Goal: Transaction & Acquisition: Book appointment/travel/reservation

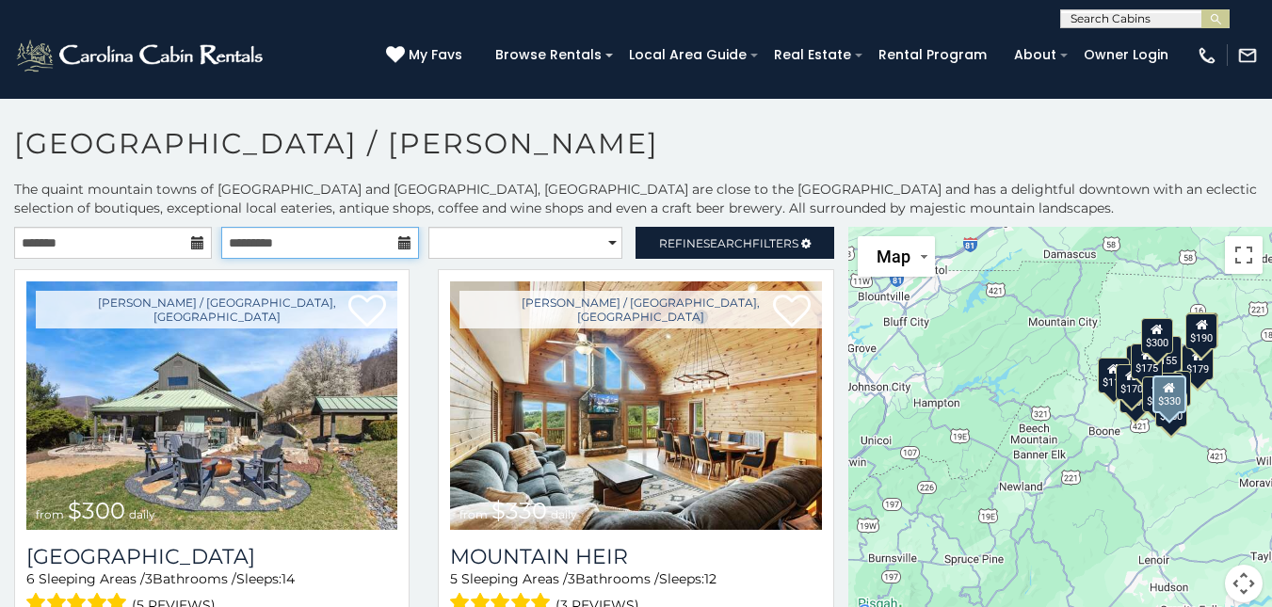
click at [257, 228] on input "text" at bounding box center [320, 243] width 198 height 32
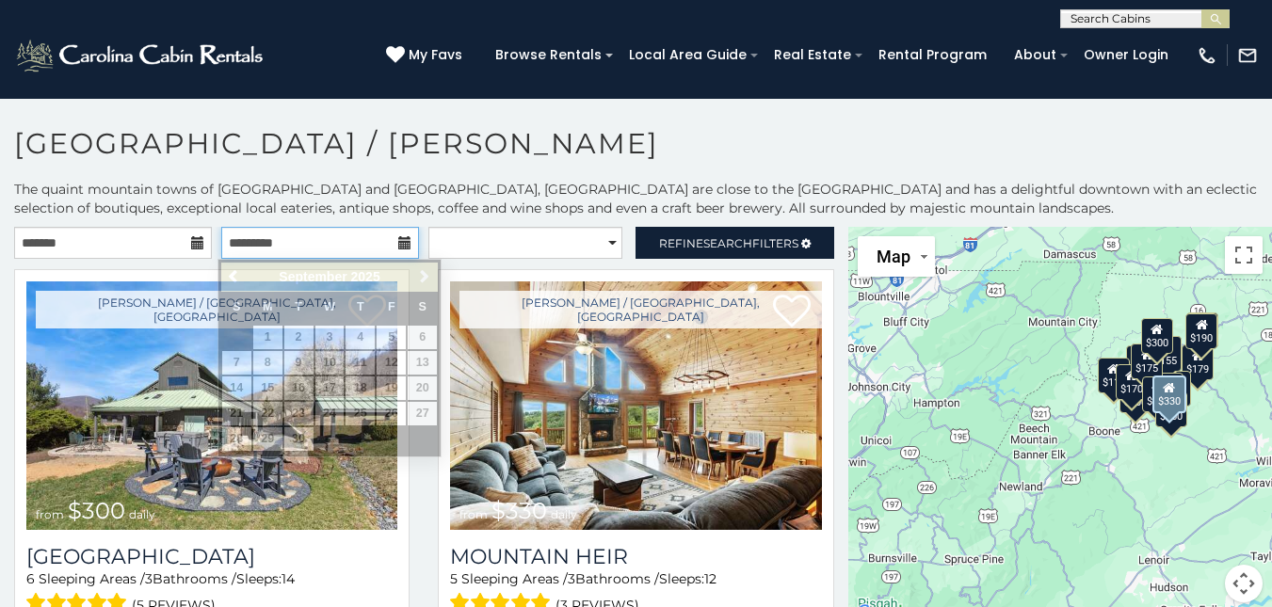
click at [257, 228] on input "text" at bounding box center [320, 243] width 198 height 32
click at [191, 239] on icon at bounding box center [197, 242] width 13 height 13
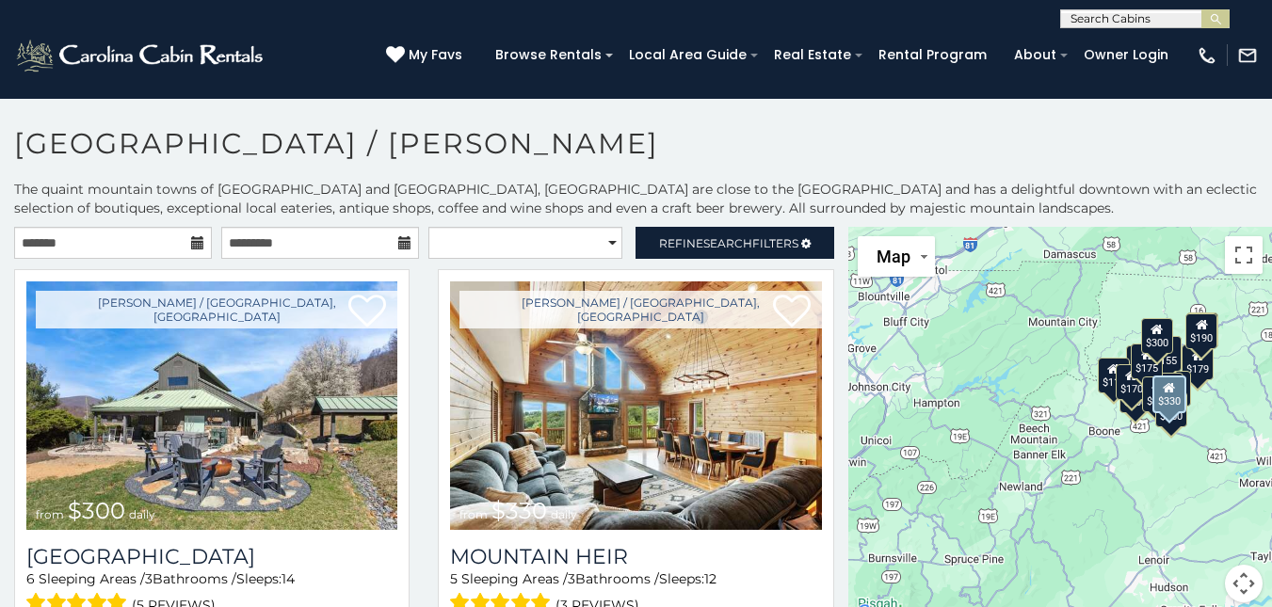
click at [191, 239] on icon at bounding box center [197, 242] width 13 height 13
click at [141, 243] on input "text" at bounding box center [113, 243] width 198 height 32
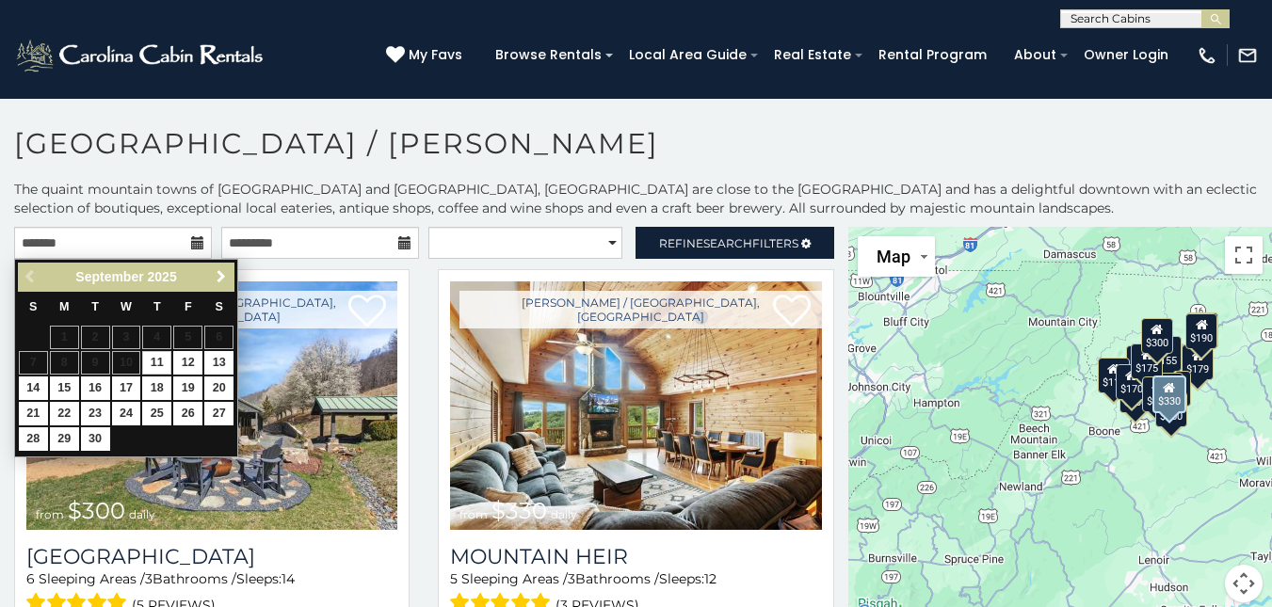
click at [221, 274] on span "Next" at bounding box center [221, 276] width 15 height 15
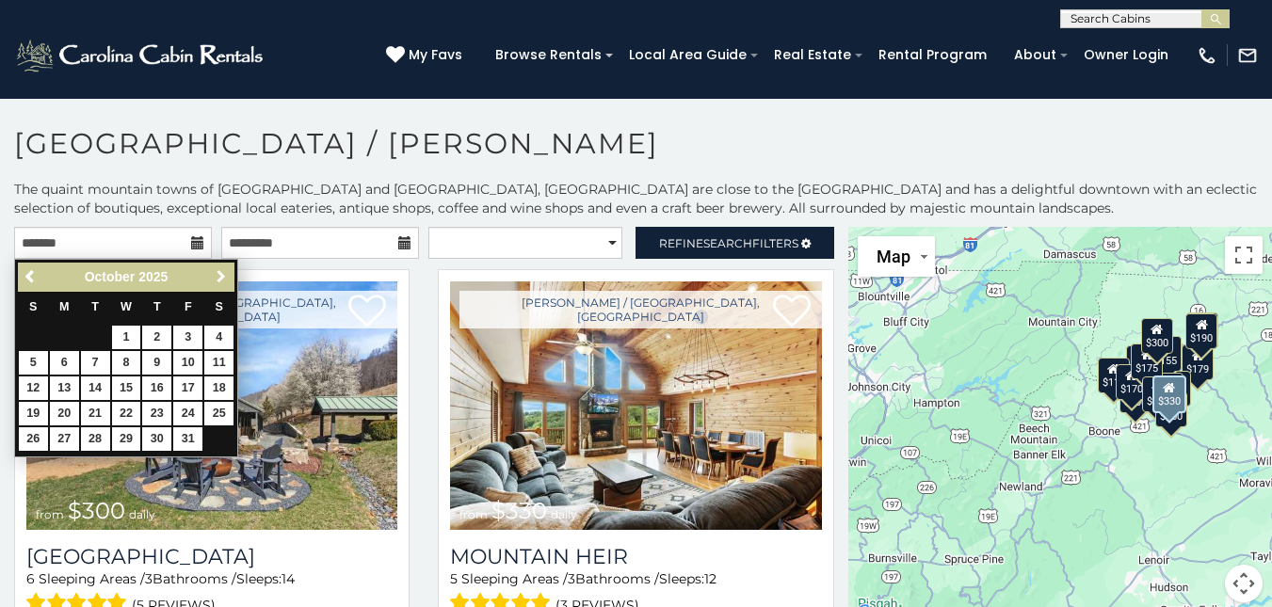
click at [221, 274] on span "Next" at bounding box center [221, 276] width 15 height 15
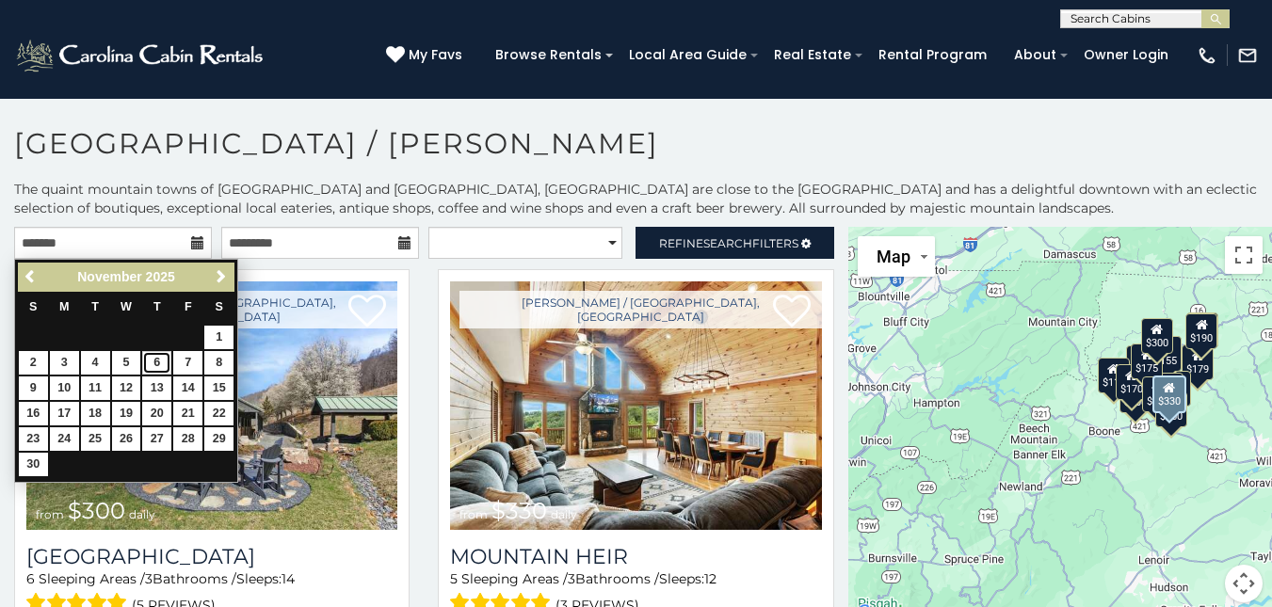
click at [153, 367] on link "6" at bounding box center [156, 363] width 29 height 24
type input "**********"
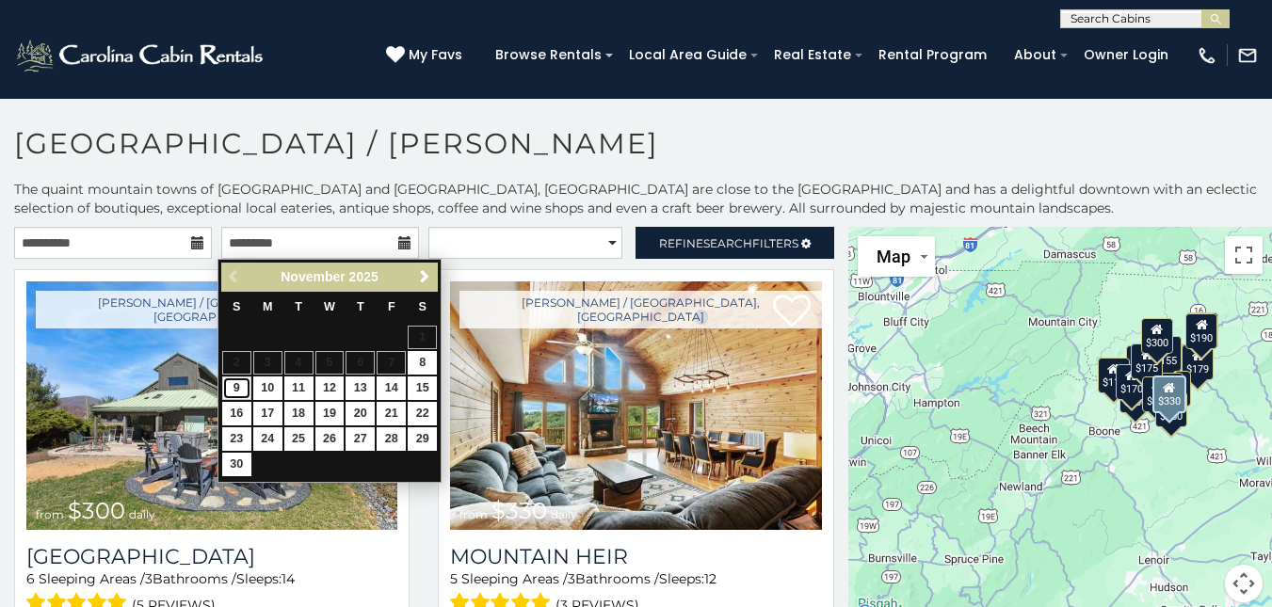
click at [236, 387] on link "9" at bounding box center [236, 389] width 29 height 24
type input "**********"
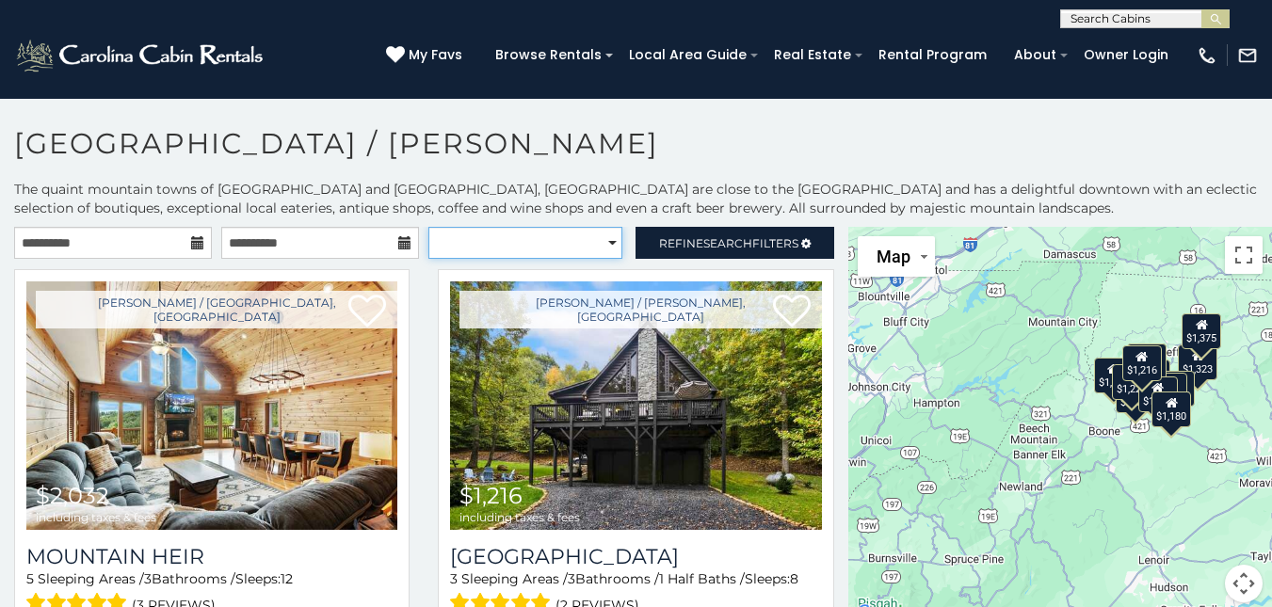
click at [604, 250] on select "**********" at bounding box center [525, 243] width 194 height 32
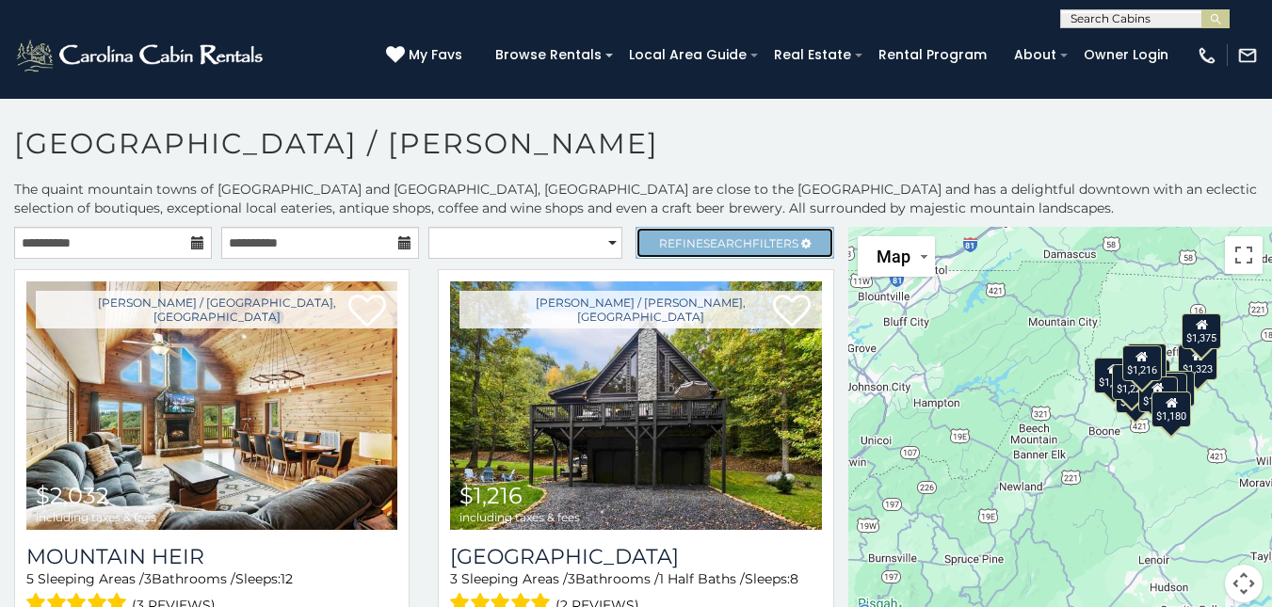
click at [703, 245] on span "Search" at bounding box center [727, 243] width 49 height 14
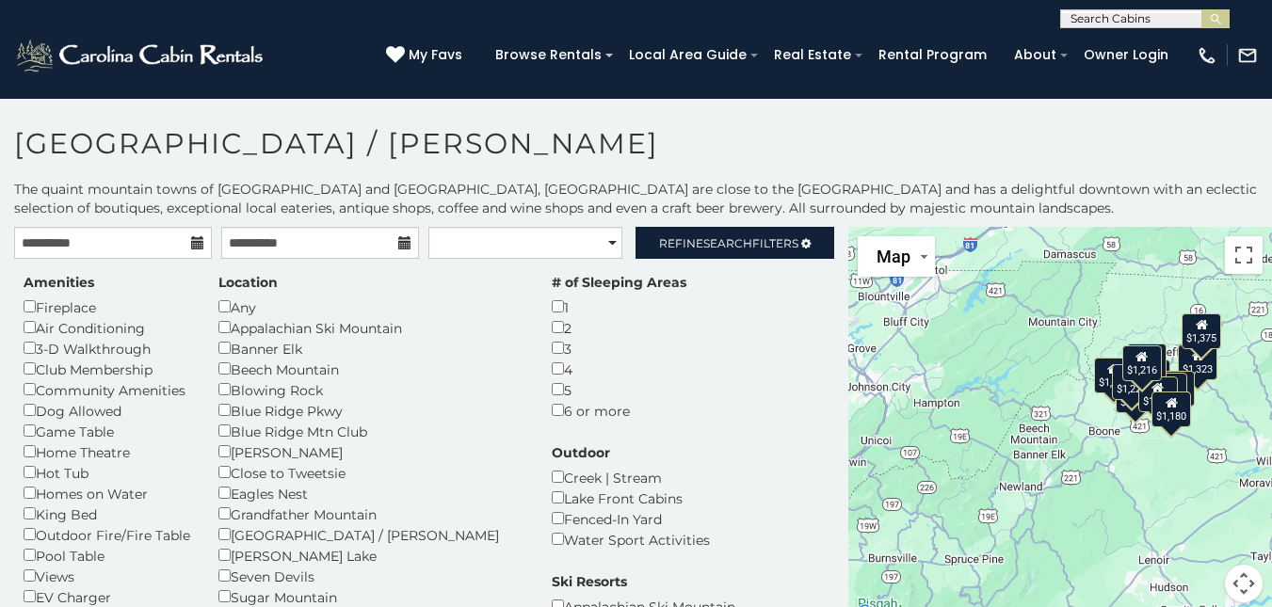
click at [552, 355] on div "3" at bounding box center [619, 348] width 135 height 21
click at [552, 354] on div "3" at bounding box center [619, 348] width 135 height 21
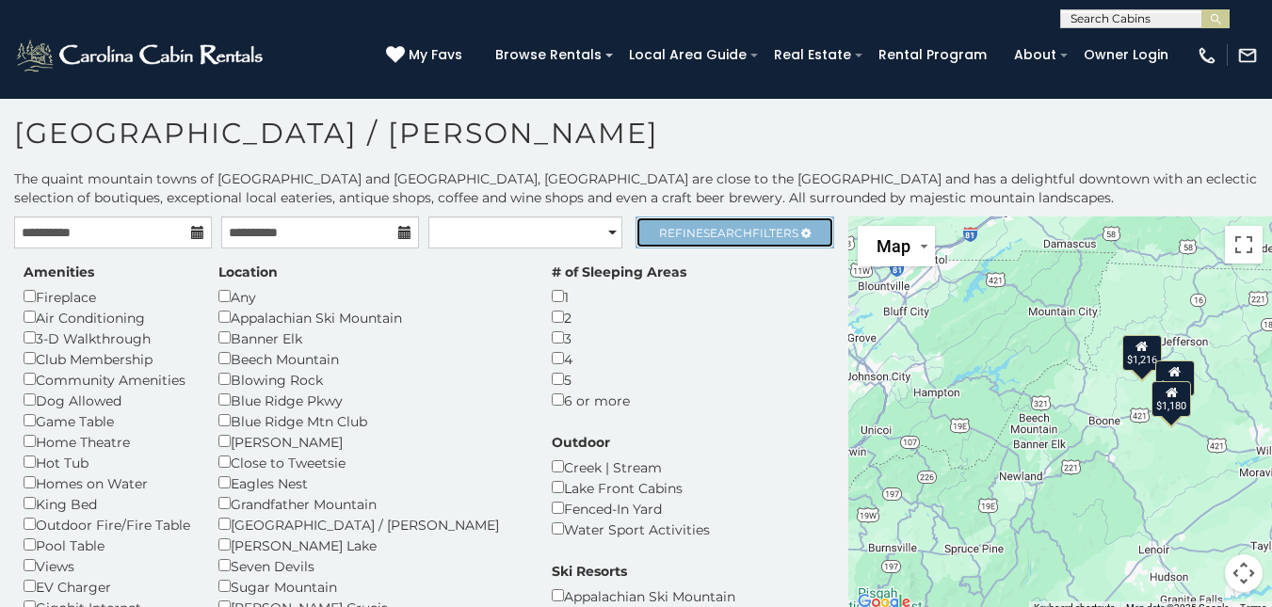
click at [703, 233] on span "Search" at bounding box center [727, 233] width 49 height 14
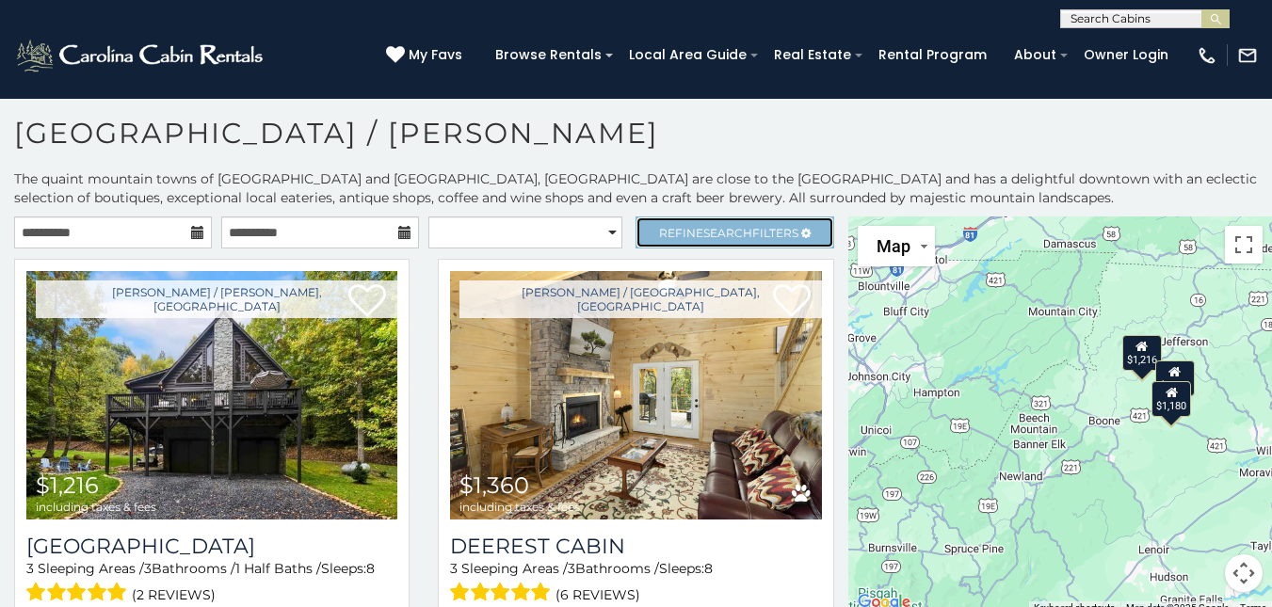
click at [703, 233] on span "Search" at bounding box center [727, 233] width 49 height 14
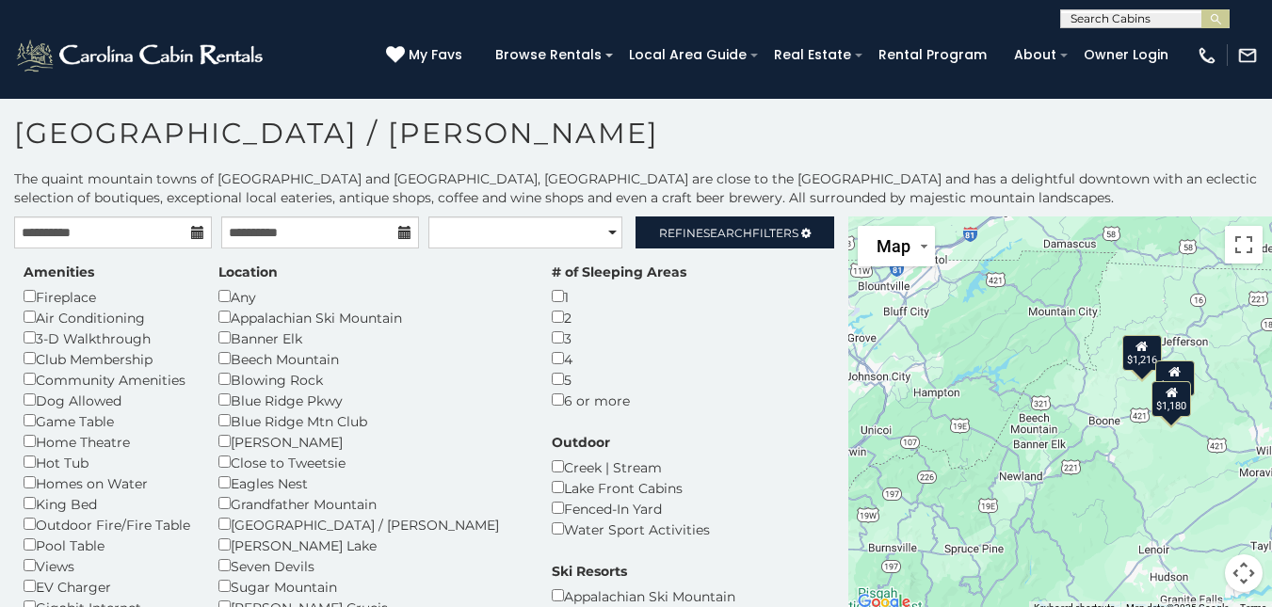
click at [710, 457] on div "Creek | Stream" at bounding box center [631, 467] width 158 height 21
click at [592, 234] on select "**********" at bounding box center [525, 233] width 194 height 32
select select "*********"
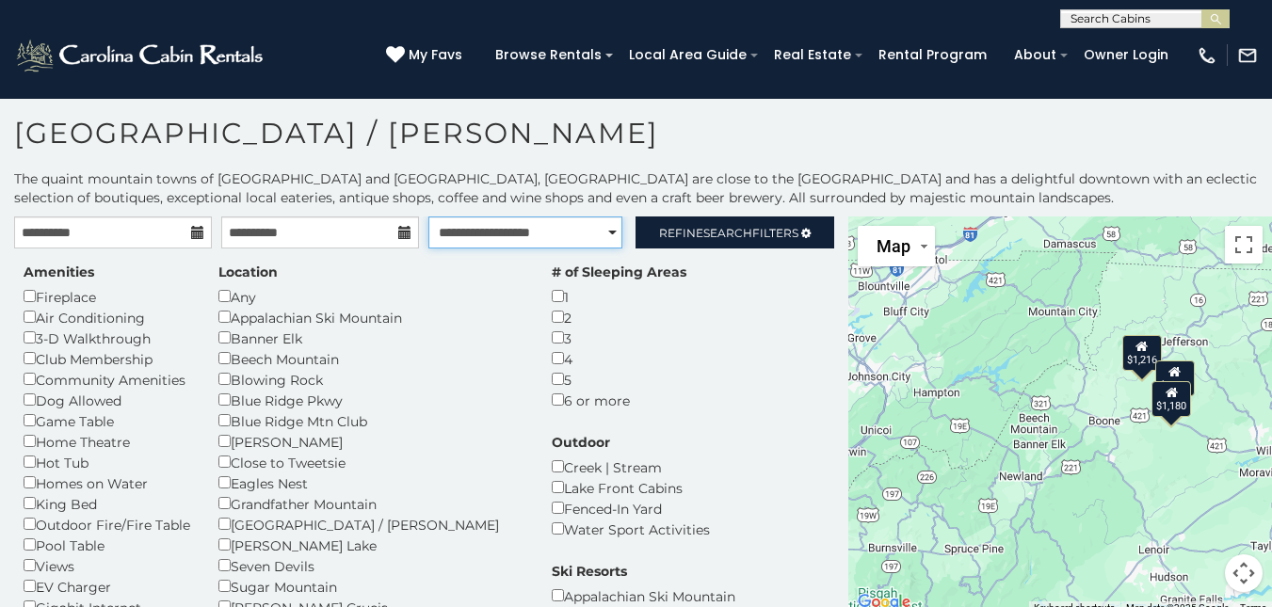
click at [428, 217] on select "**********" at bounding box center [525, 233] width 194 height 32
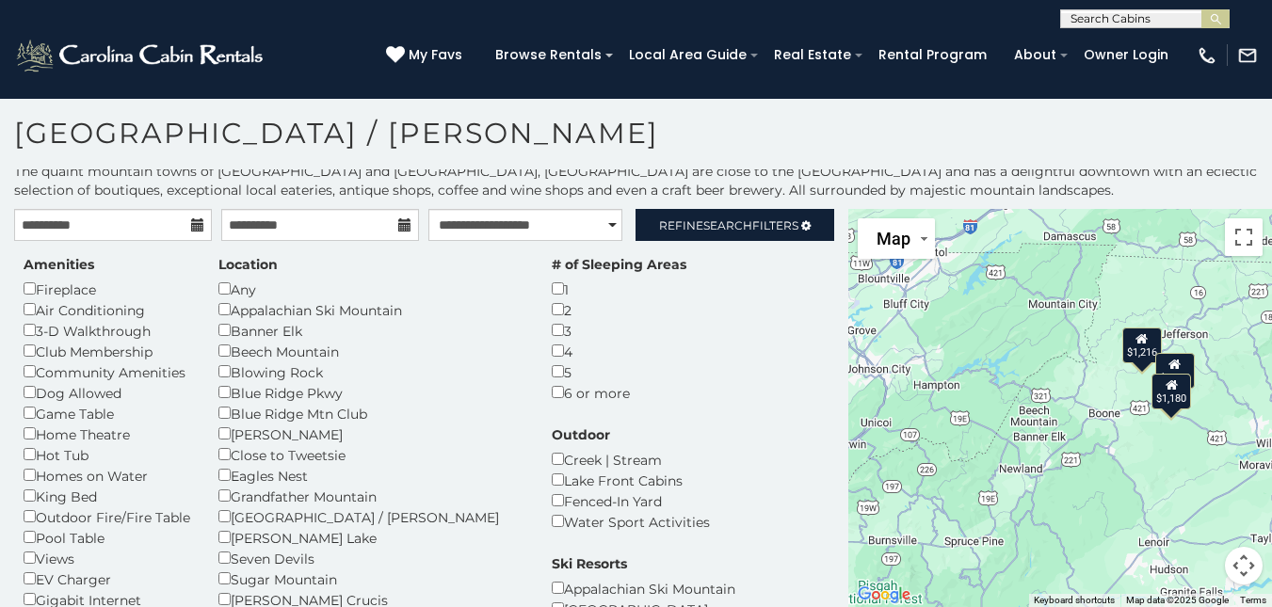
click at [1261, 512] on div "$1,216 $1,360 $1,180" at bounding box center [1060, 408] width 424 height 398
click at [157, 411] on div "Game Table" at bounding box center [107, 413] width 167 height 21
click at [848, 328] on div "$1,216" at bounding box center [1060, 408] width 424 height 398
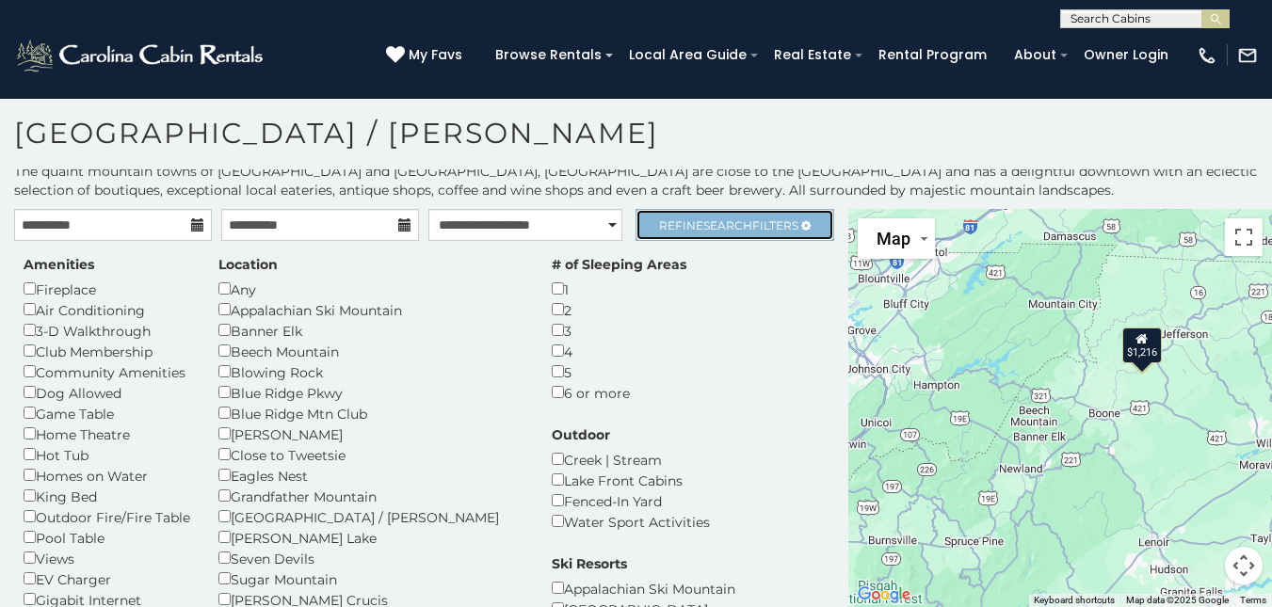
click at [801, 220] on icon at bounding box center [805, 225] width 9 height 11
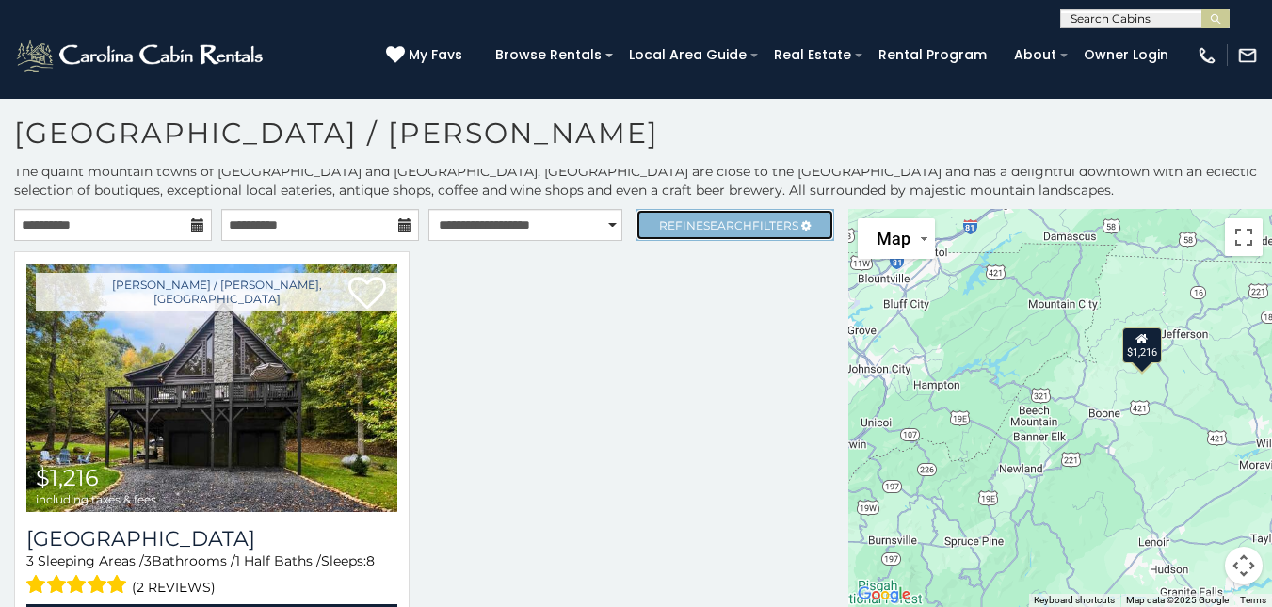
scroll to position [1, 0]
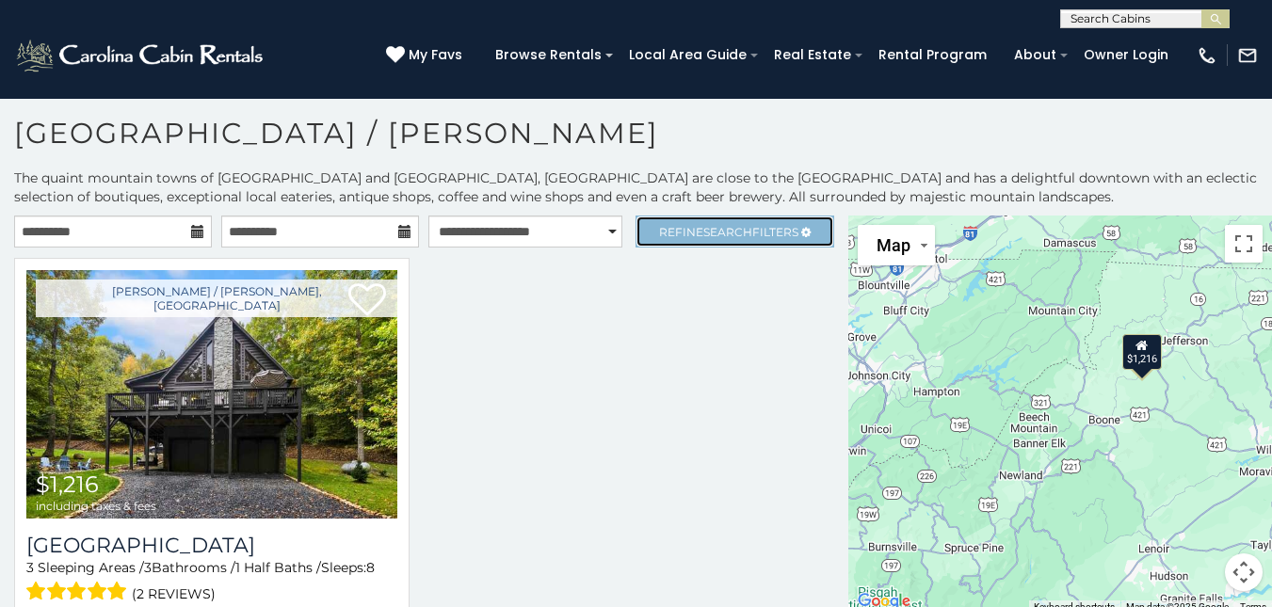
click at [791, 220] on link "Refine Search Filters" at bounding box center [735, 232] width 198 height 32
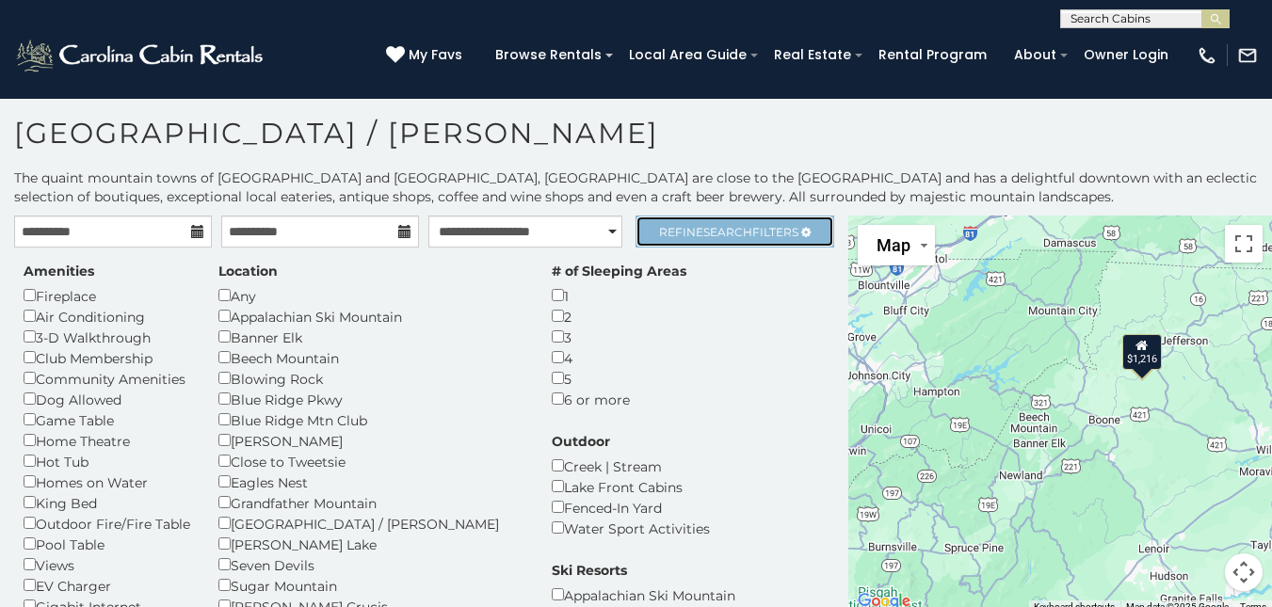
click at [801, 234] on icon at bounding box center [805, 232] width 9 height 11
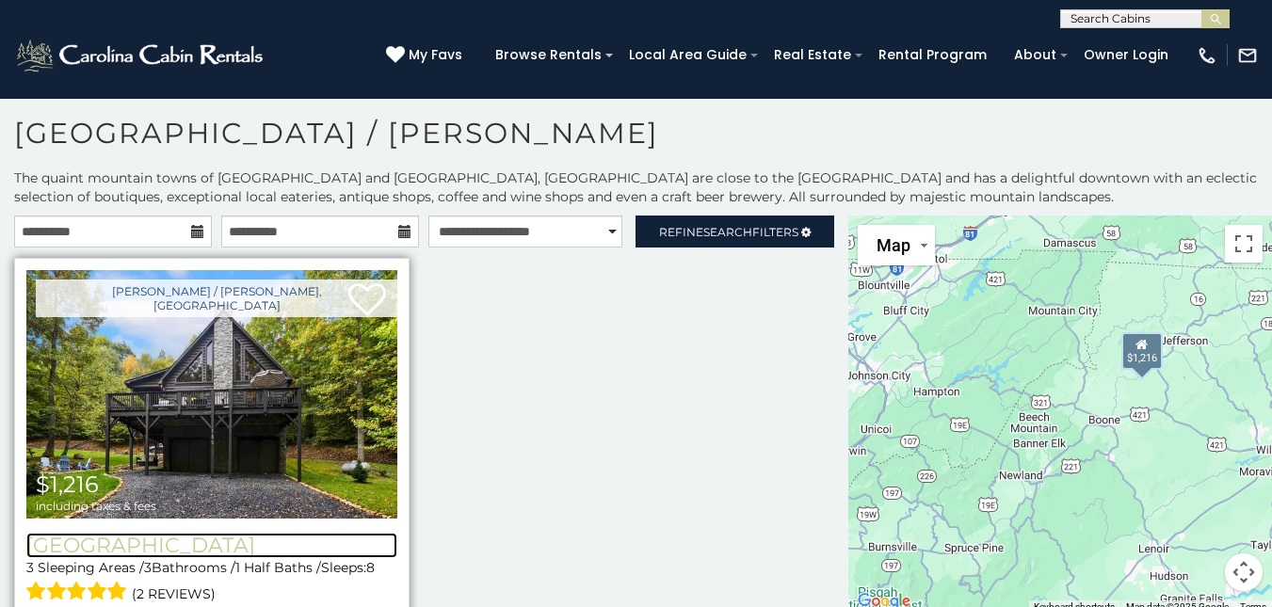
click at [292, 533] on h3 "[GEOGRAPHIC_DATA]" at bounding box center [211, 545] width 371 height 25
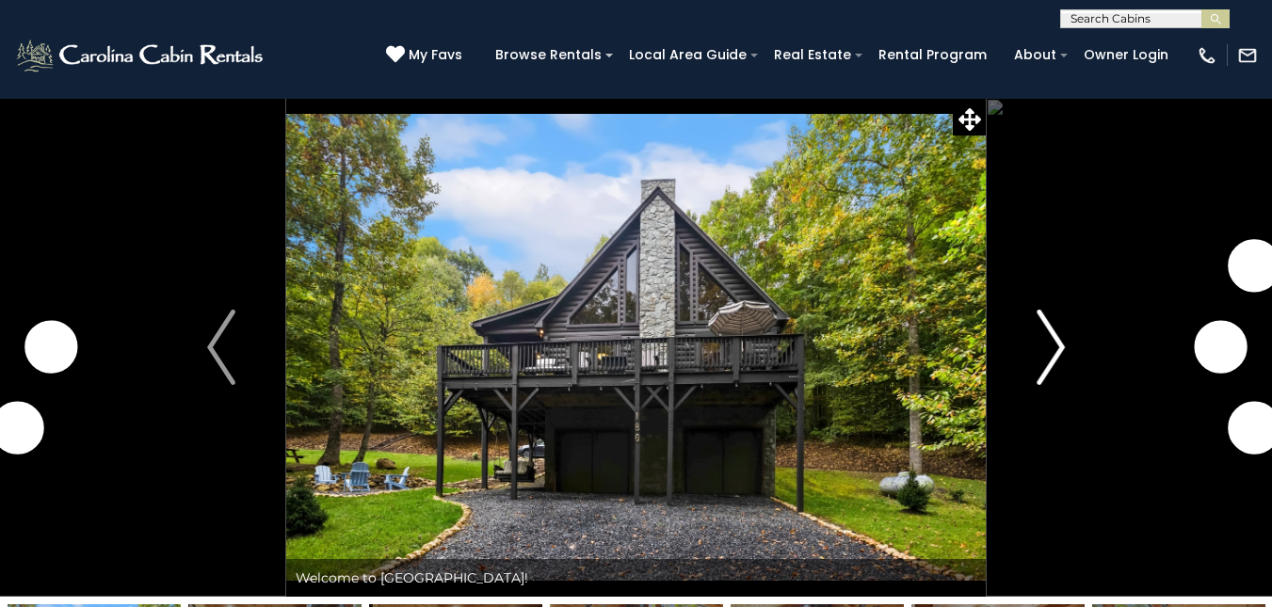
click at [1057, 342] on img "Next" at bounding box center [1051, 347] width 28 height 75
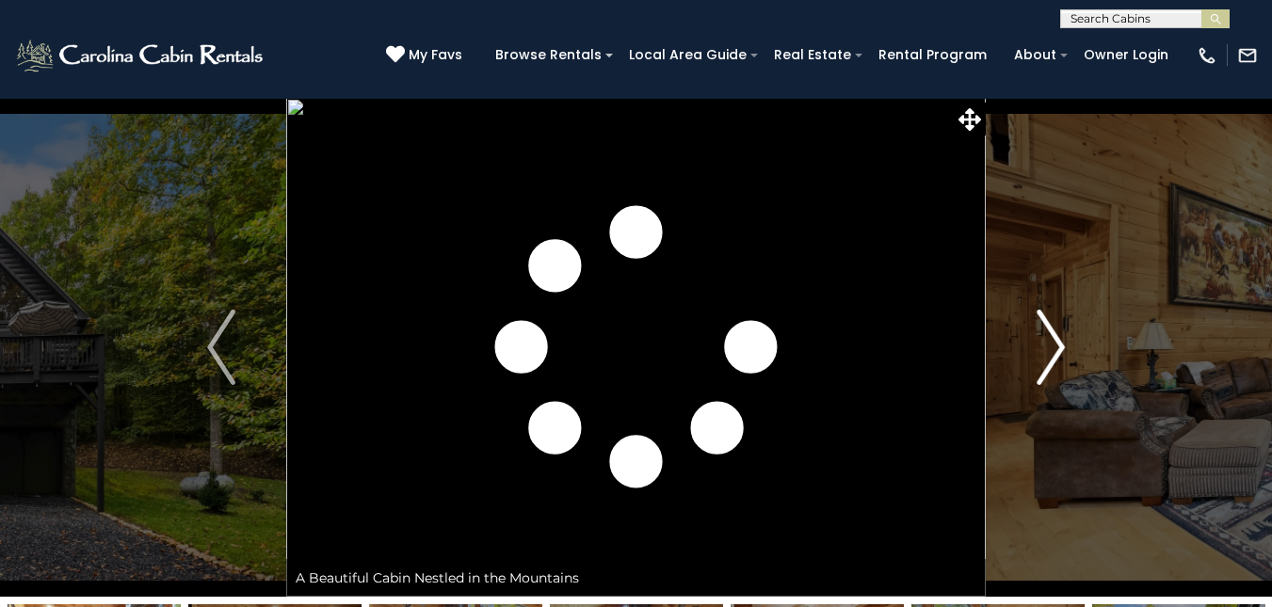
click at [1057, 342] on img "Next" at bounding box center [1051, 347] width 28 height 75
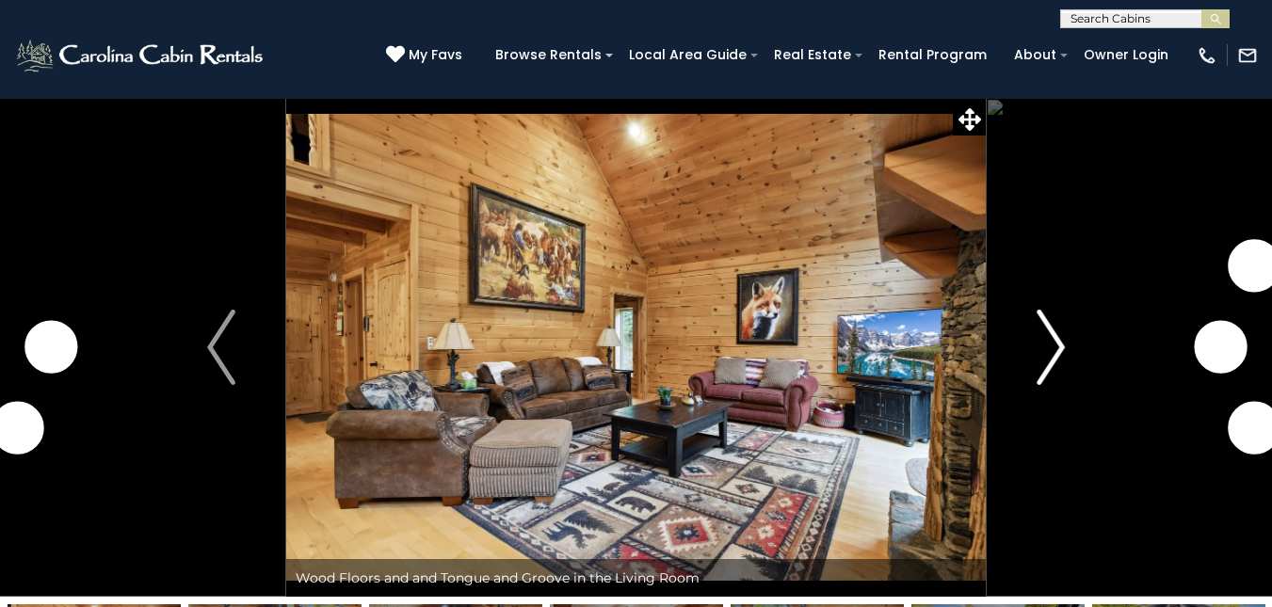
click at [1057, 342] on img "Next" at bounding box center [1051, 347] width 28 height 75
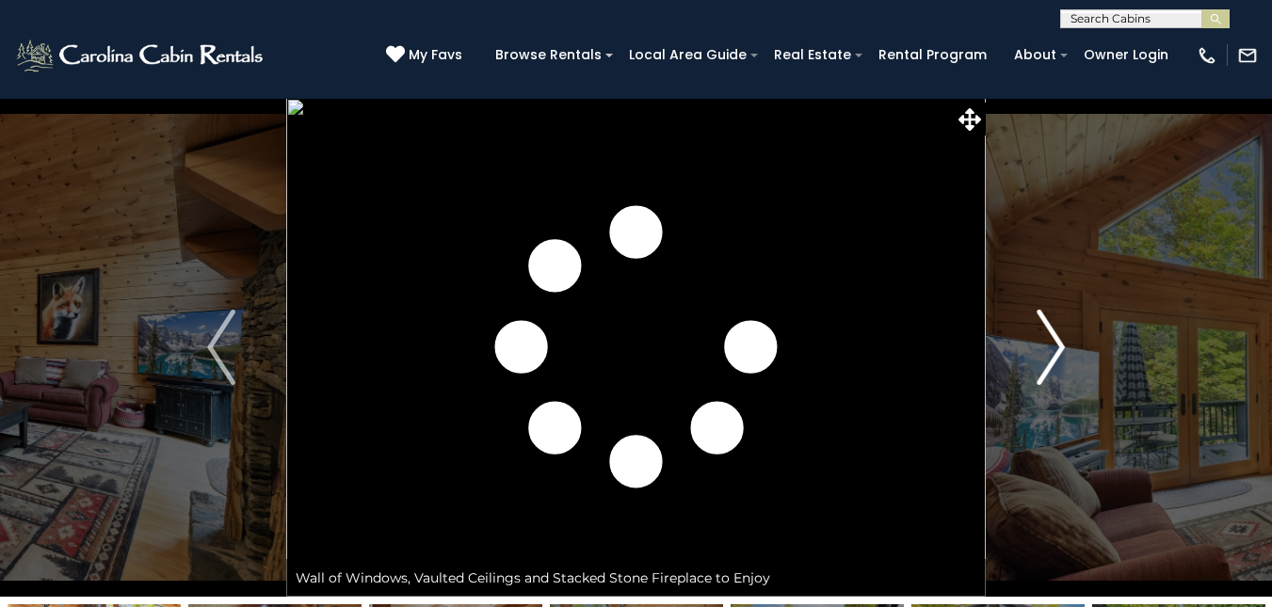
click at [1057, 342] on img "Next" at bounding box center [1051, 347] width 28 height 75
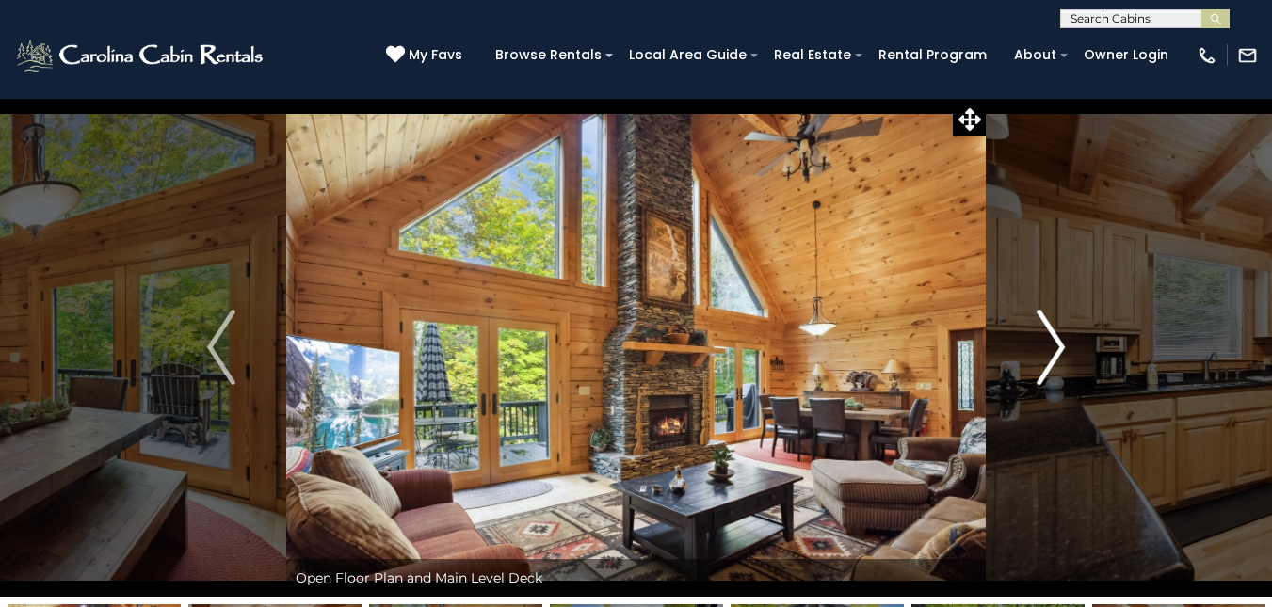
click at [1057, 342] on img "Next" at bounding box center [1051, 347] width 28 height 75
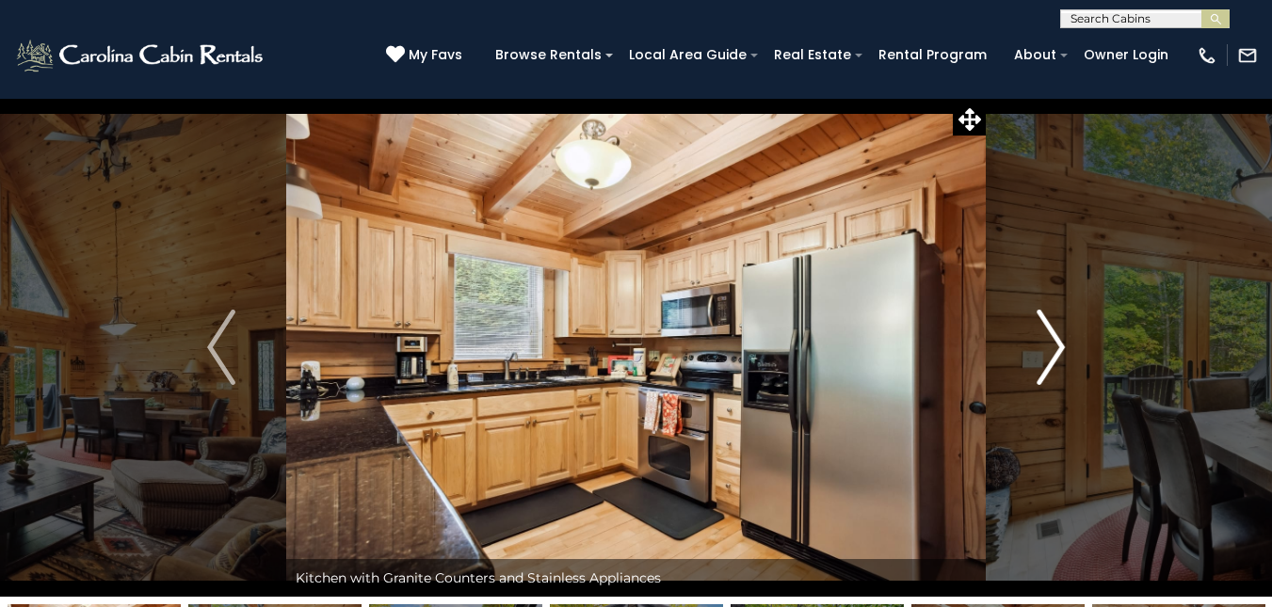
click at [1057, 342] on img "Next" at bounding box center [1051, 347] width 28 height 75
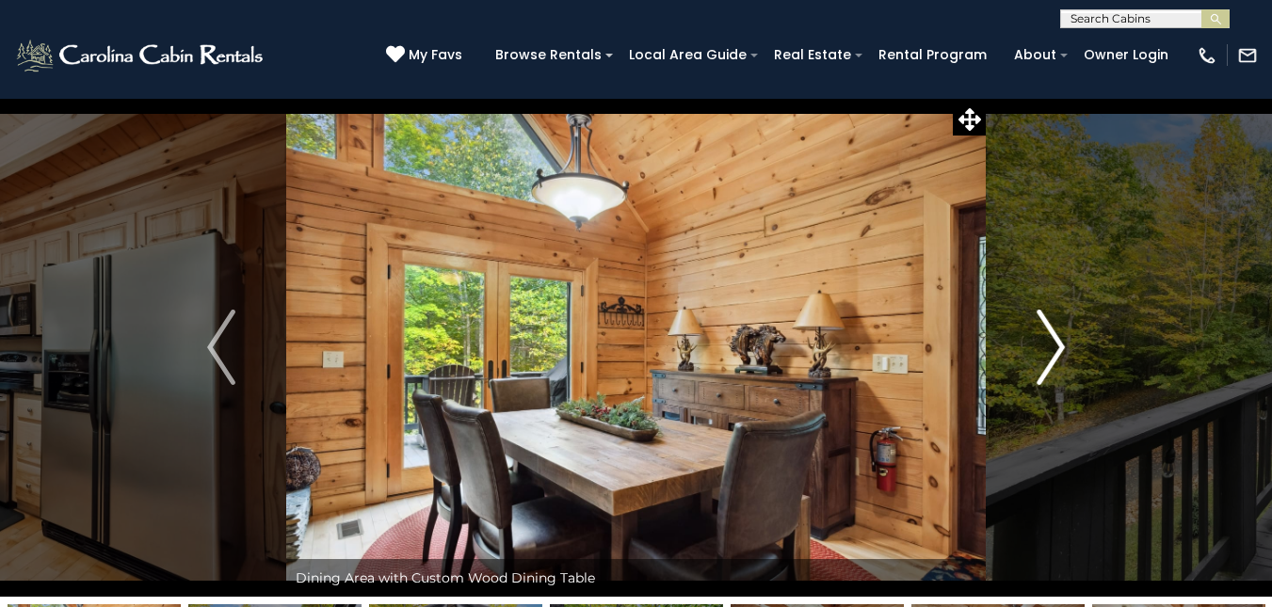
click at [1057, 342] on img "Next" at bounding box center [1051, 347] width 28 height 75
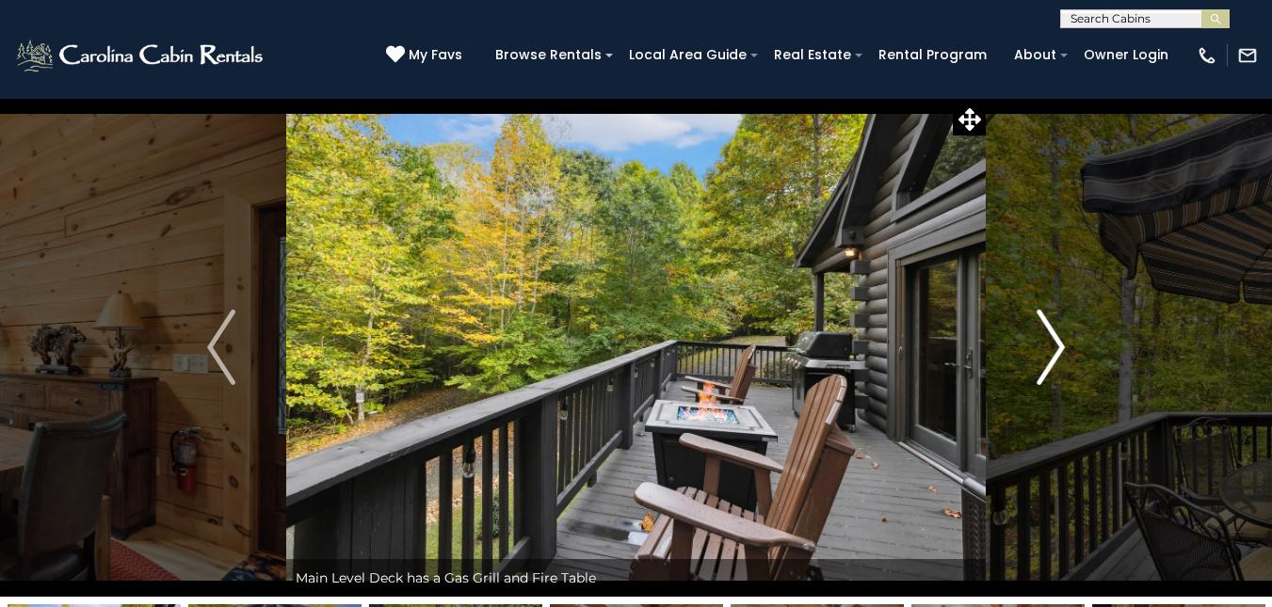
click at [1057, 342] on img "Next" at bounding box center [1051, 347] width 28 height 75
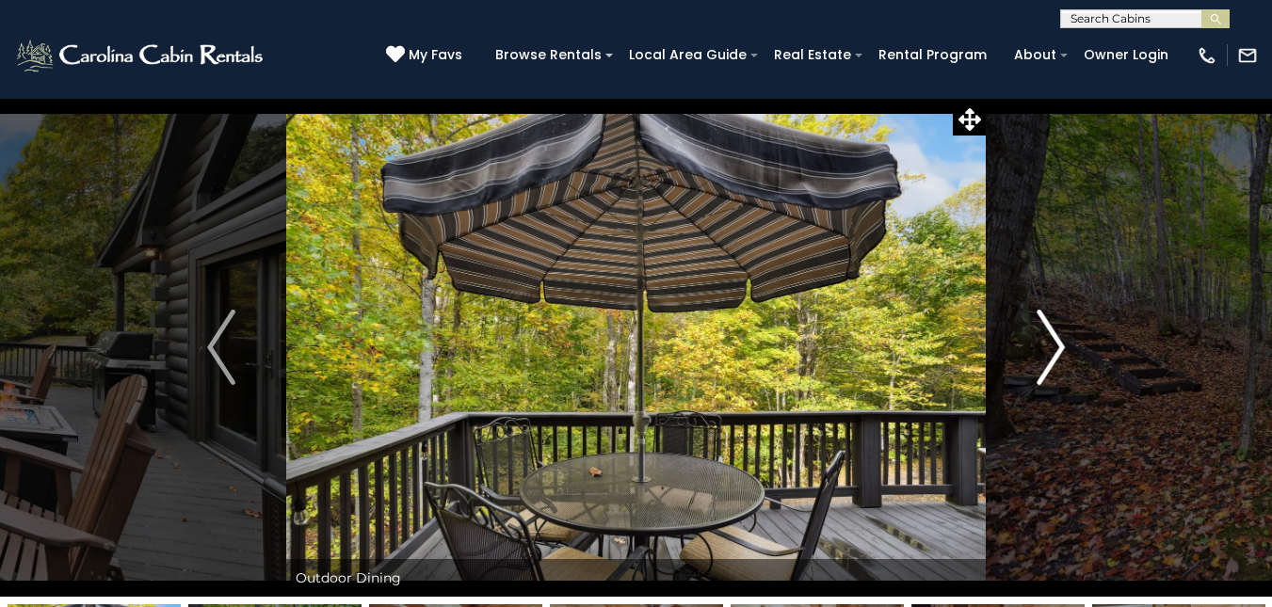
click at [1057, 342] on img "Next" at bounding box center [1051, 347] width 28 height 75
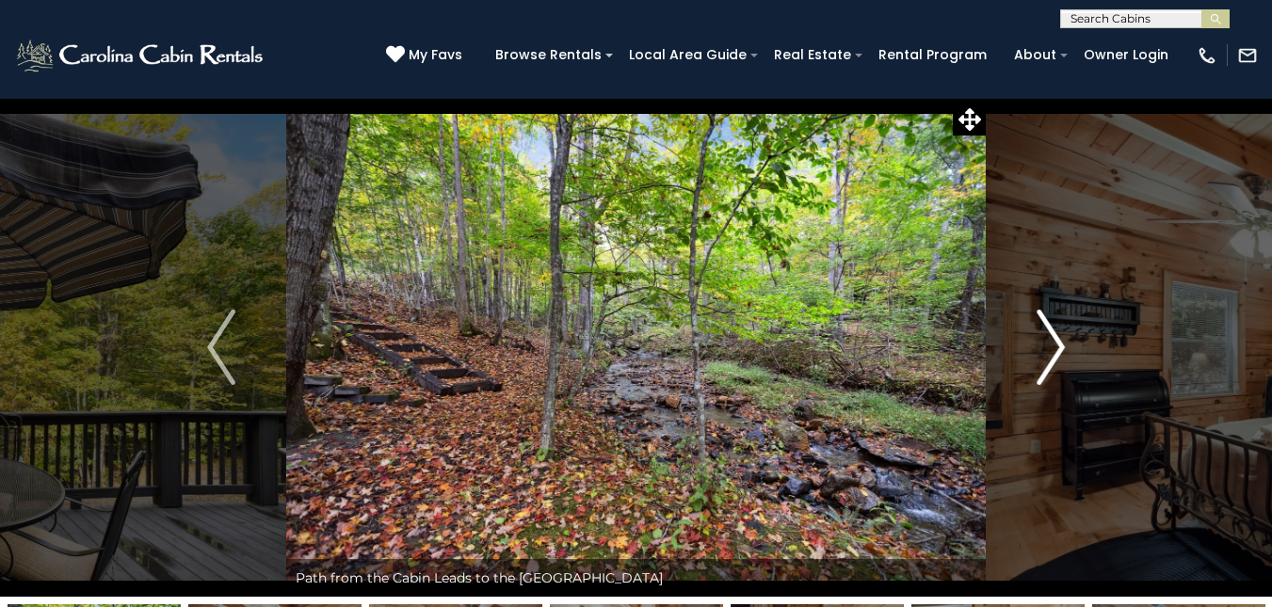
click at [1057, 342] on img "Next" at bounding box center [1051, 347] width 28 height 75
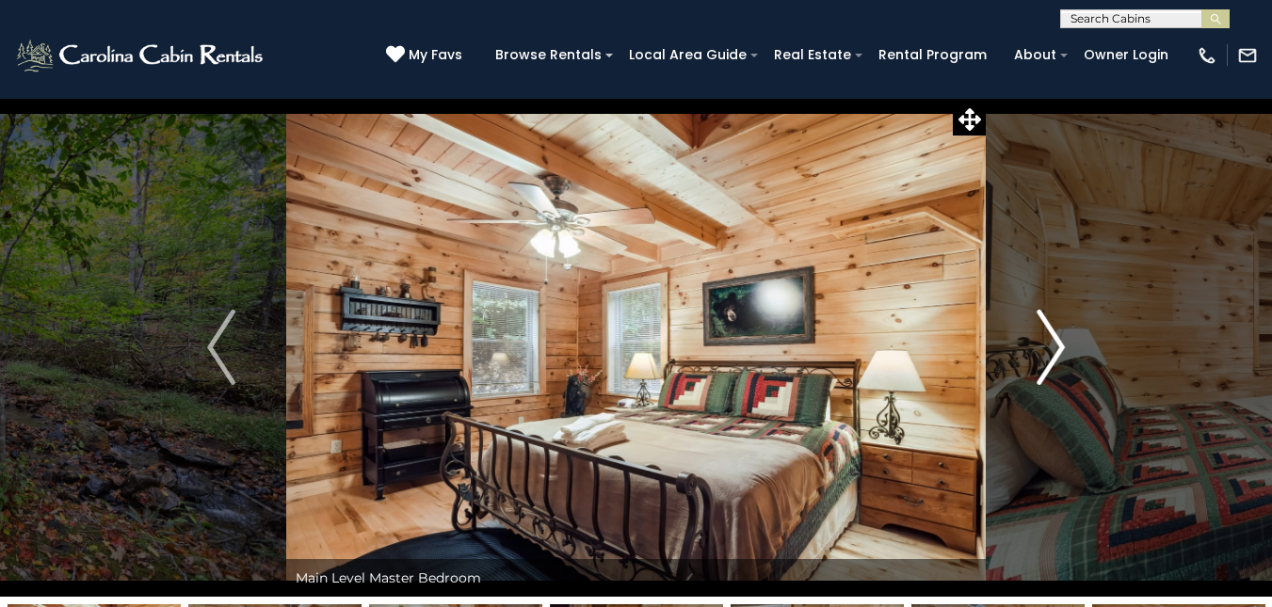
click at [1057, 342] on img "Next" at bounding box center [1051, 347] width 28 height 75
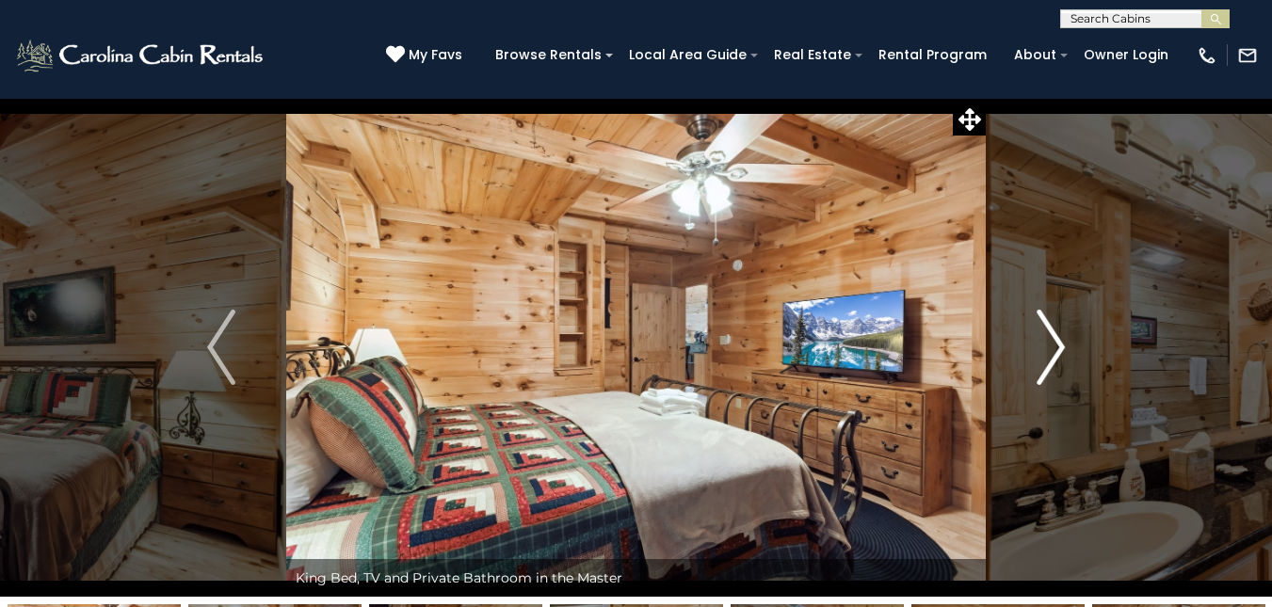
click at [1057, 342] on img "Next" at bounding box center [1051, 347] width 28 height 75
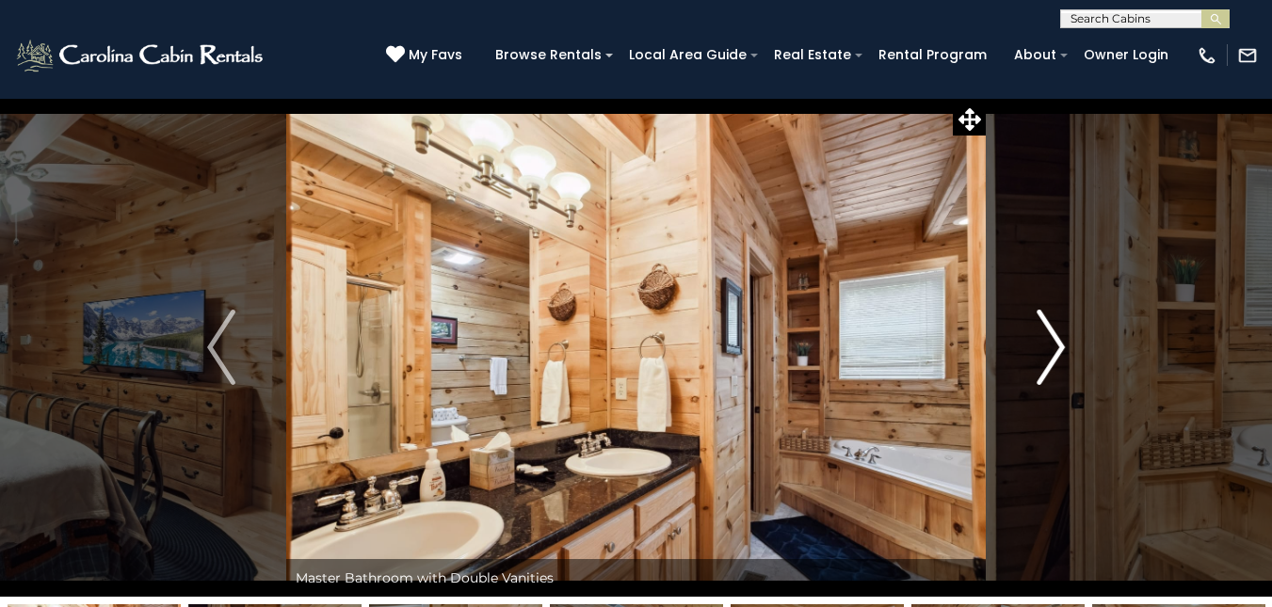
click at [1057, 342] on img "Next" at bounding box center [1051, 347] width 28 height 75
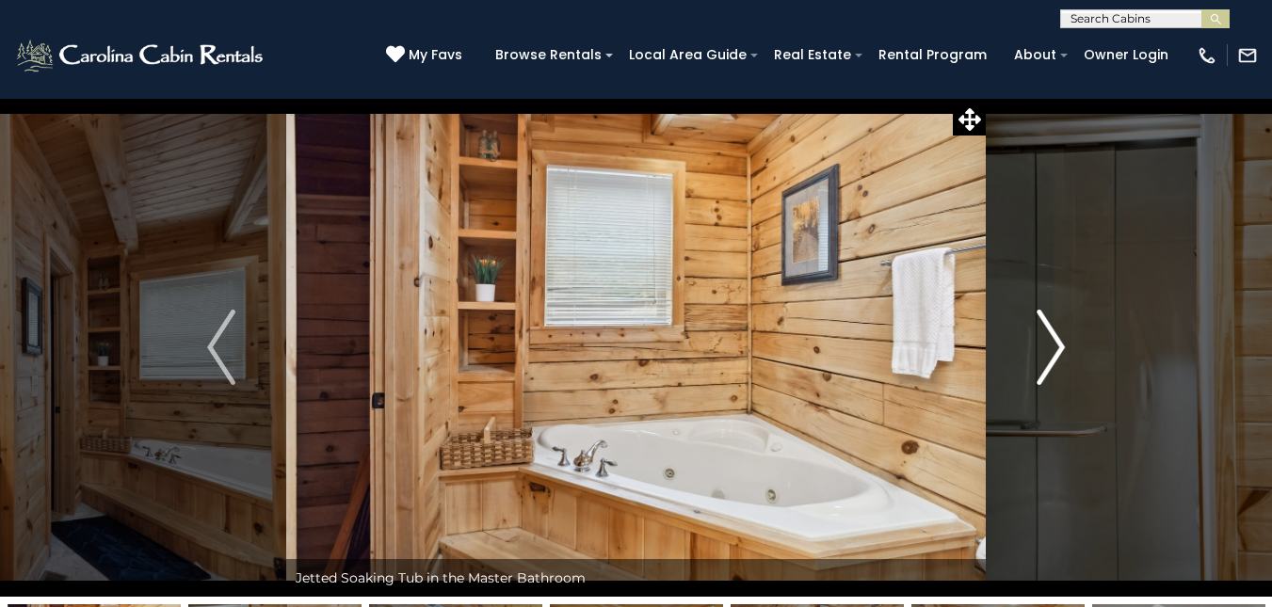
click at [1057, 342] on img "Next" at bounding box center [1051, 347] width 28 height 75
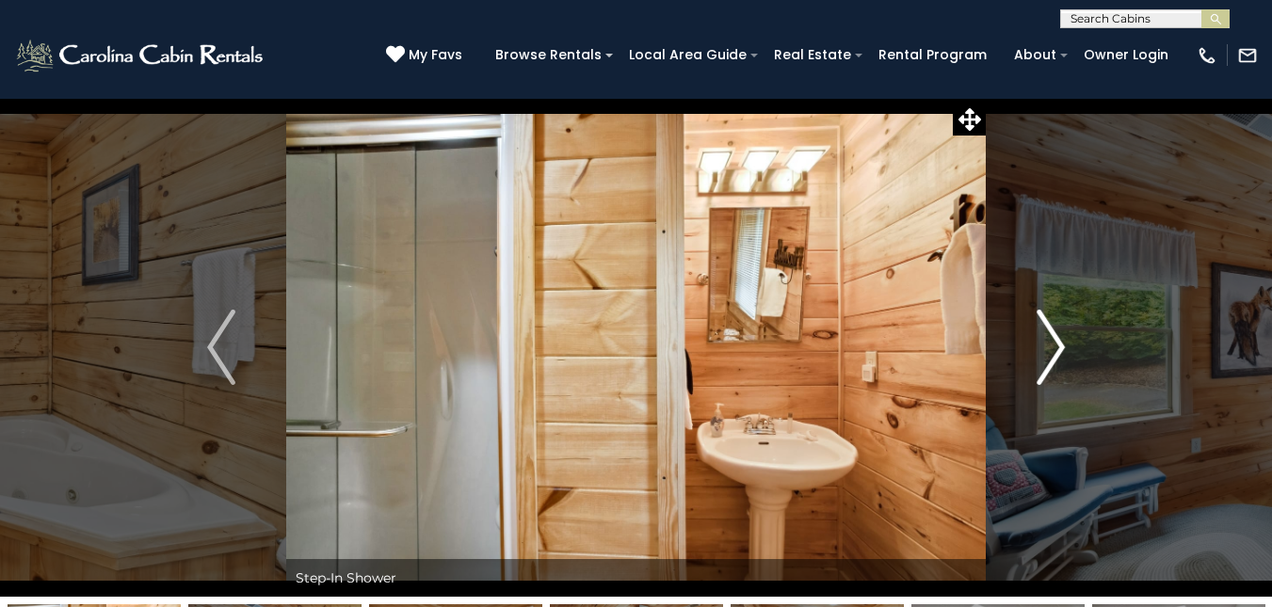
click at [1057, 342] on img "Next" at bounding box center [1051, 347] width 28 height 75
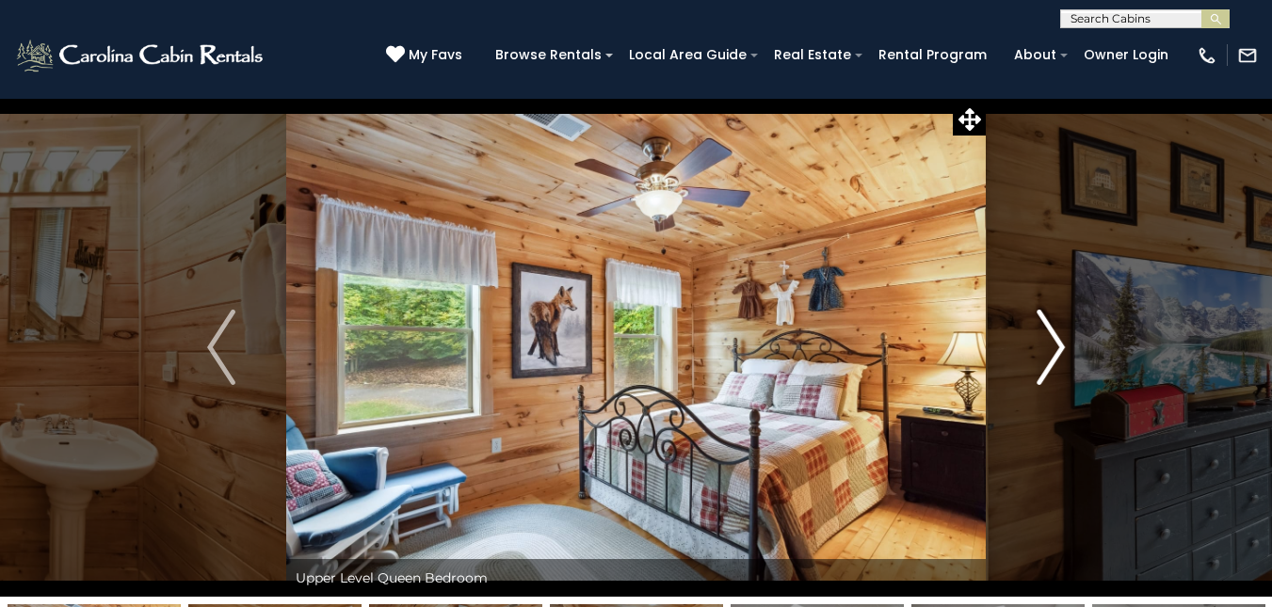
click at [1057, 342] on img "Next" at bounding box center [1051, 347] width 28 height 75
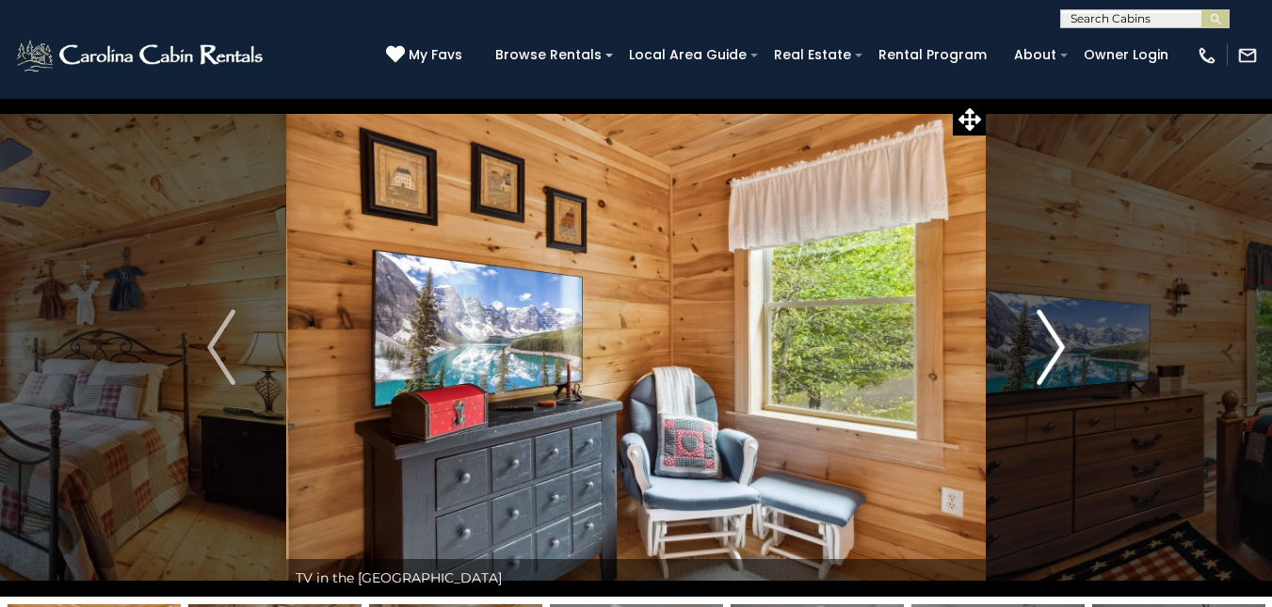
click at [1057, 342] on img "Next" at bounding box center [1051, 347] width 28 height 75
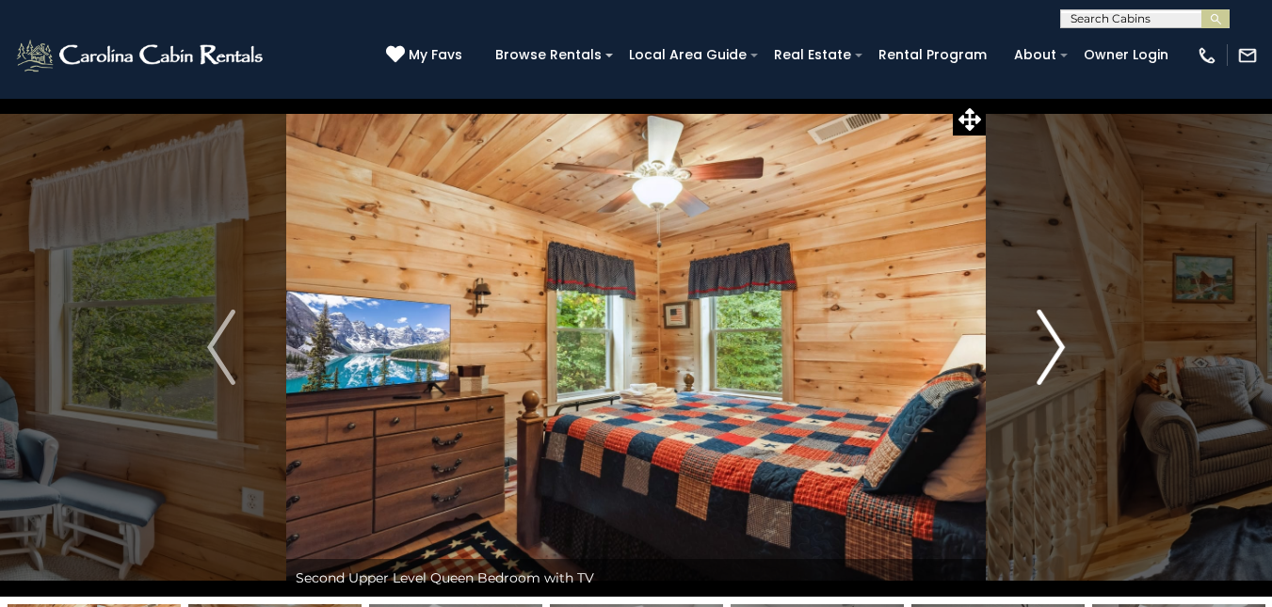
click at [1057, 342] on img "Next" at bounding box center [1051, 347] width 28 height 75
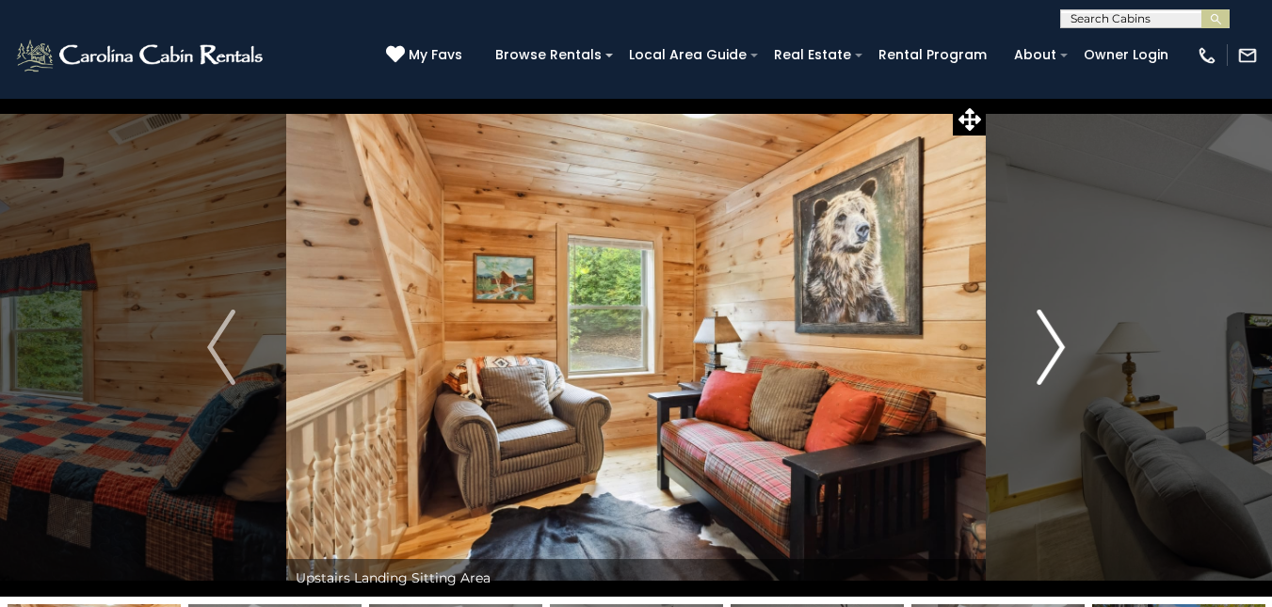
click at [1057, 342] on img "Next" at bounding box center [1051, 347] width 28 height 75
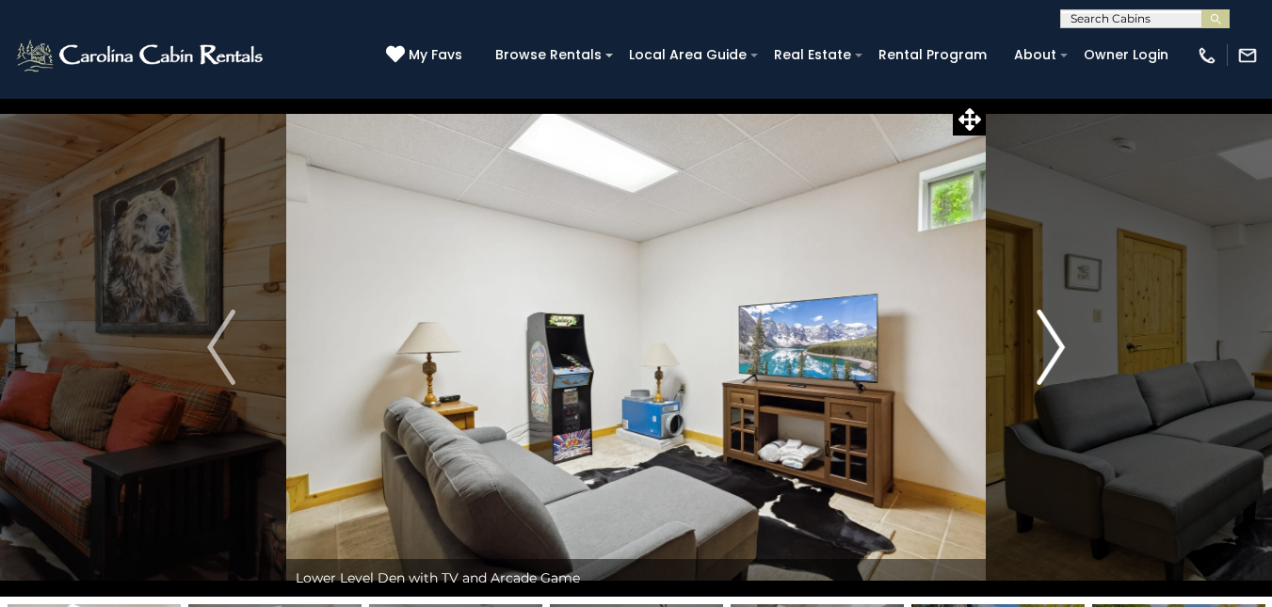
click at [1057, 342] on img "Next" at bounding box center [1051, 347] width 28 height 75
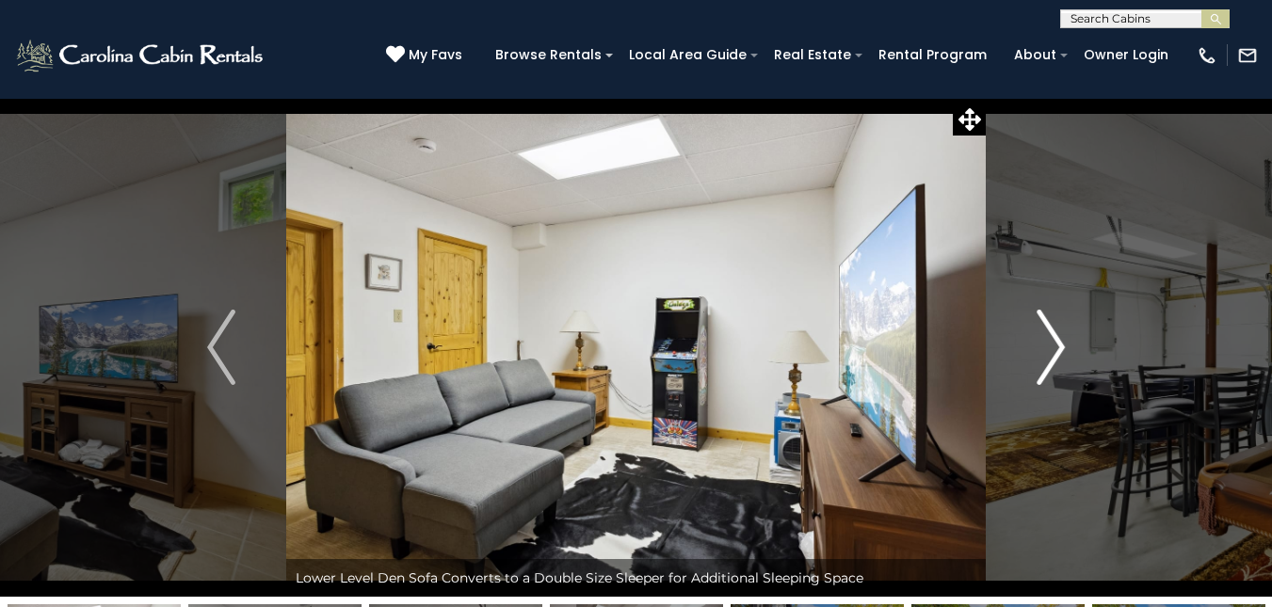
click at [1057, 342] on img "Next" at bounding box center [1051, 347] width 28 height 75
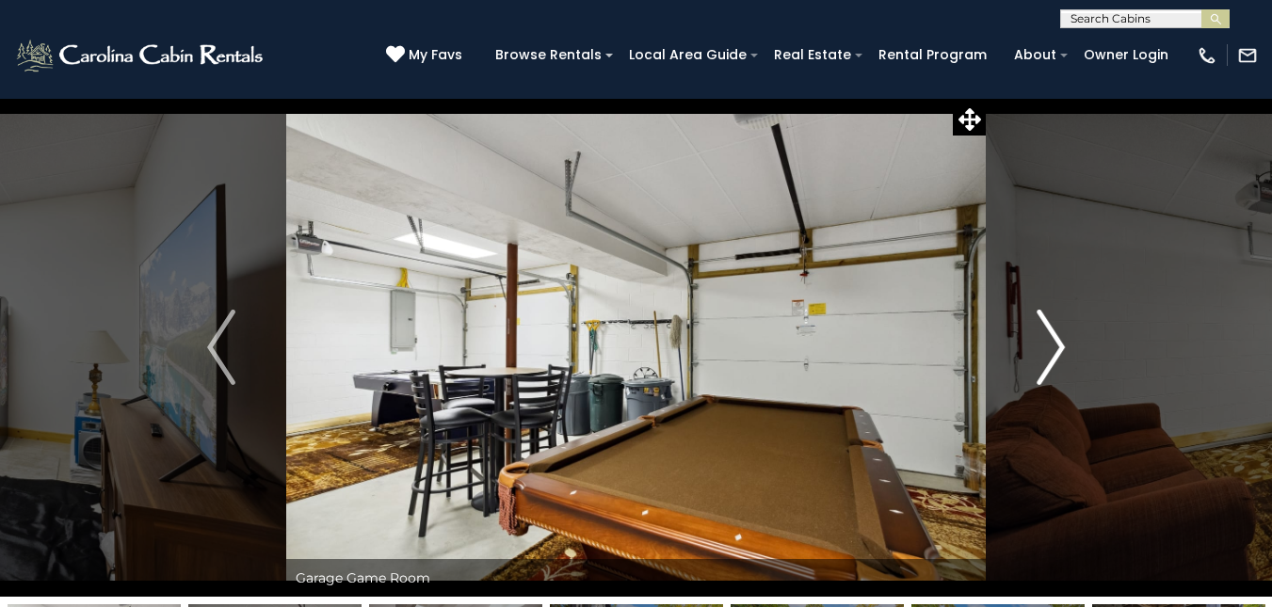
click at [1057, 342] on img "Next" at bounding box center [1051, 347] width 28 height 75
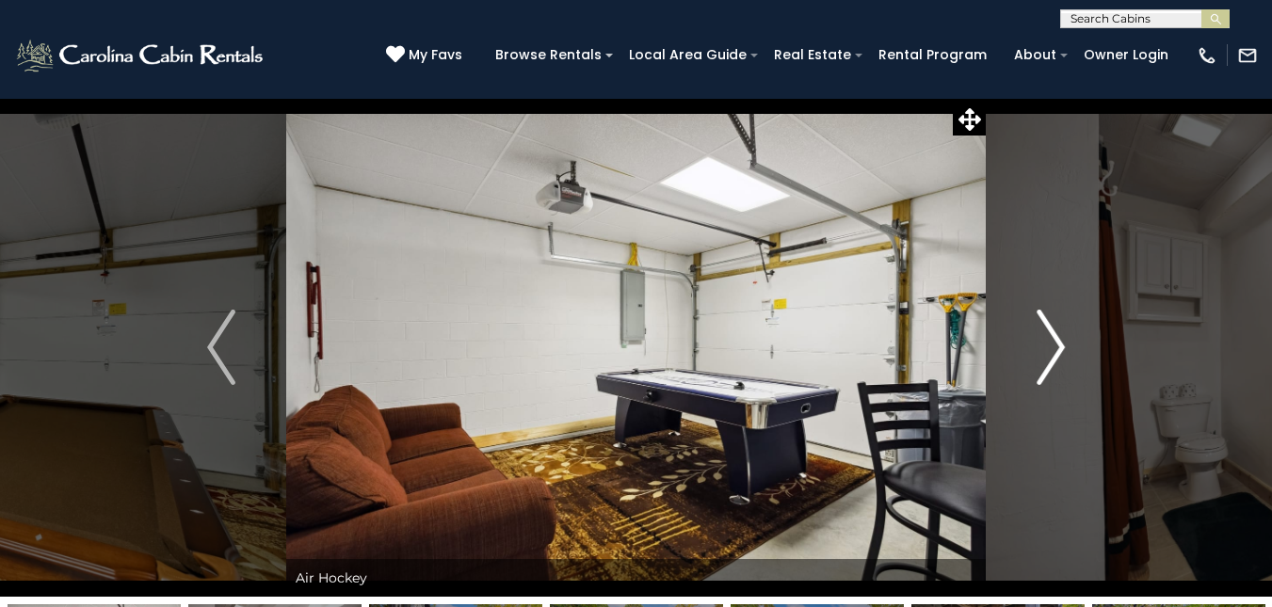
click at [1057, 342] on img "Next" at bounding box center [1051, 347] width 28 height 75
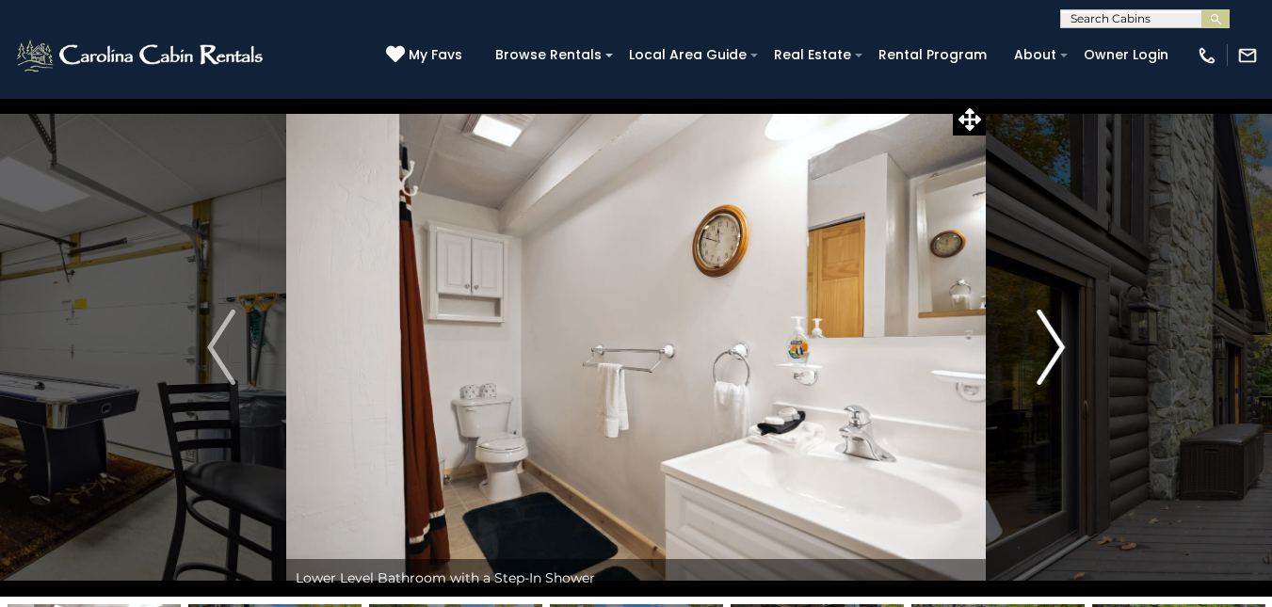
click at [1057, 342] on img "Next" at bounding box center [1051, 347] width 28 height 75
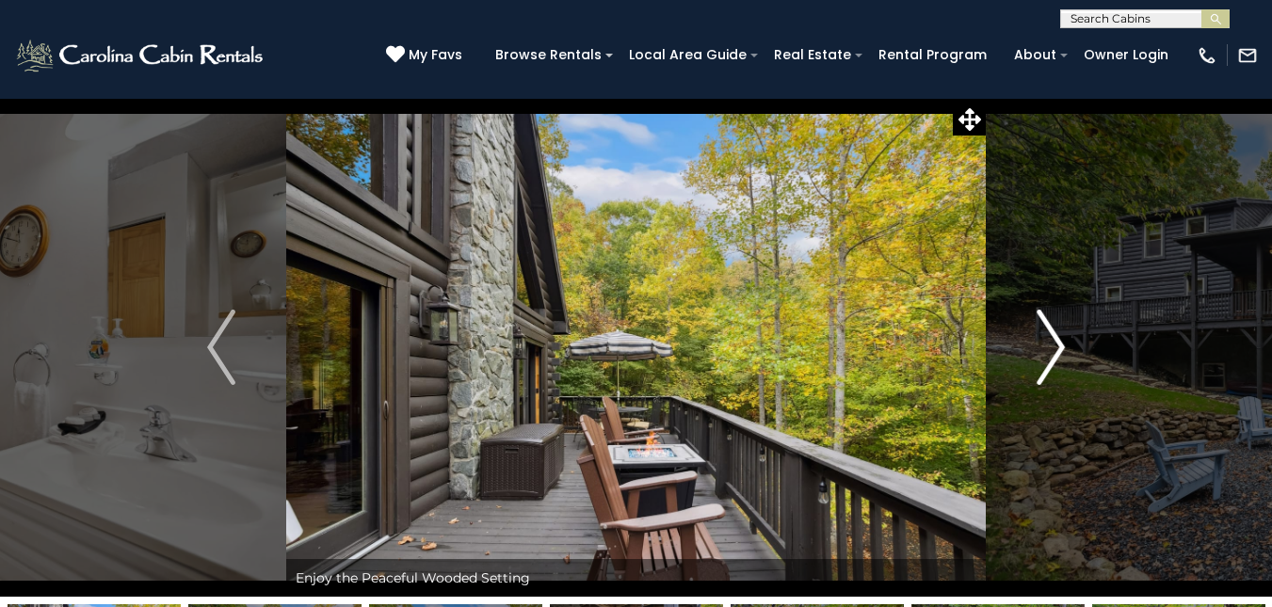
click at [1057, 342] on img "Next" at bounding box center [1051, 347] width 28 height 75
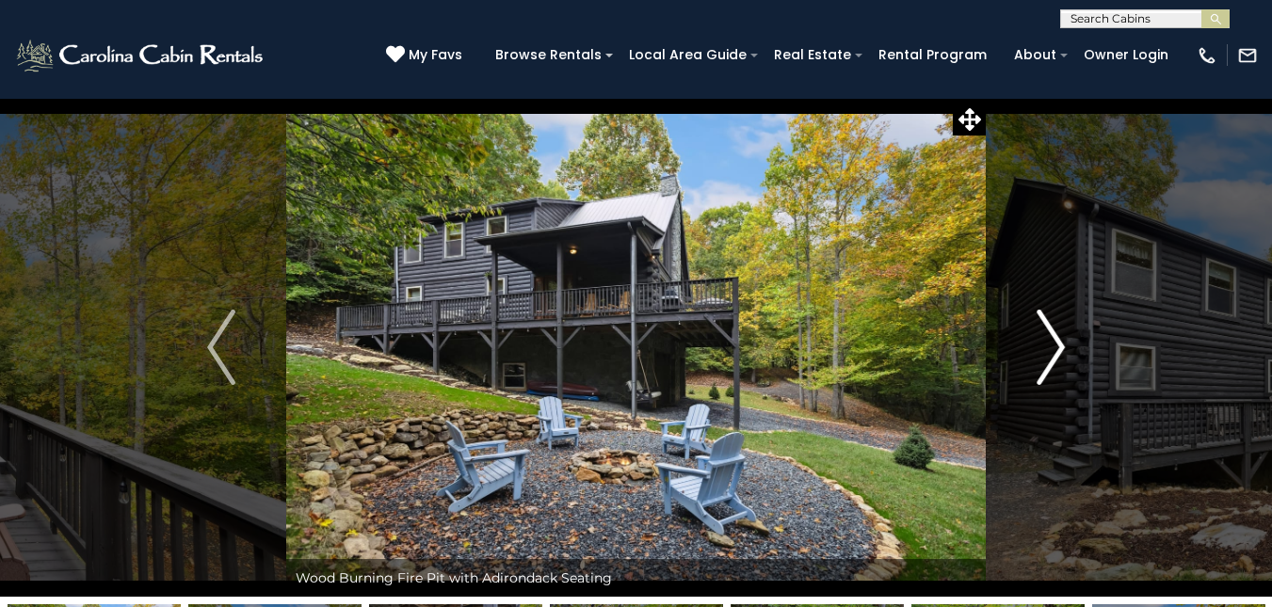
click at [1057, 342] on img "Next" at bounding box center [1051, 347] width 28 height 75
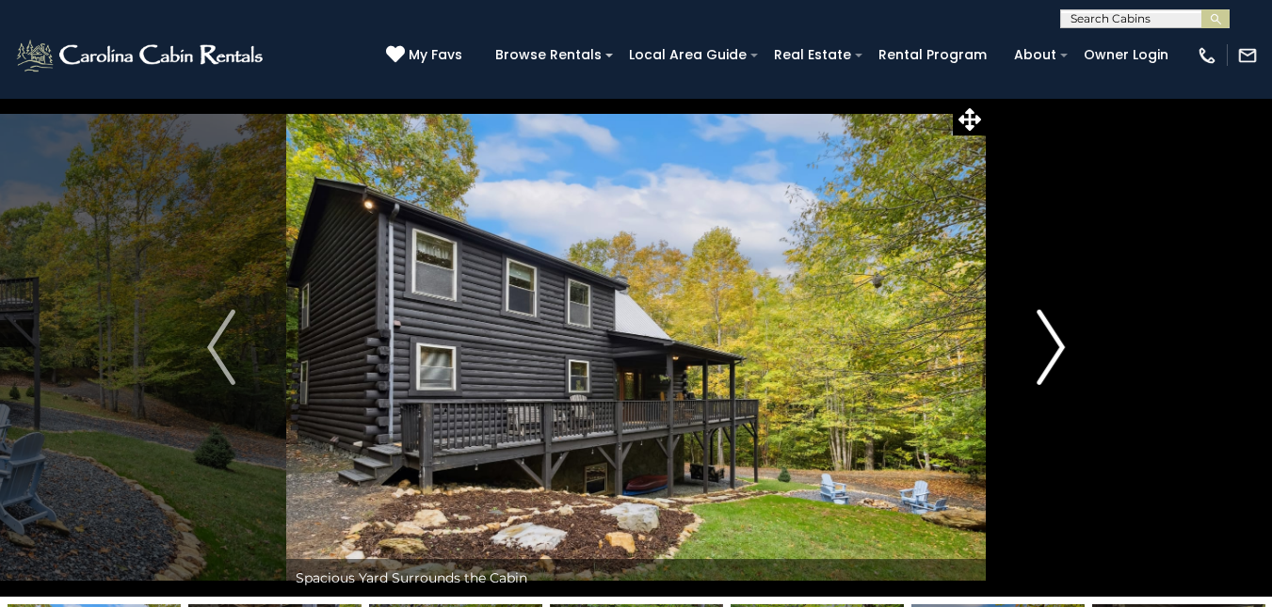
click at [1057, 342] on img "Next" at bounding box center [1051, 347] width 28 height 75
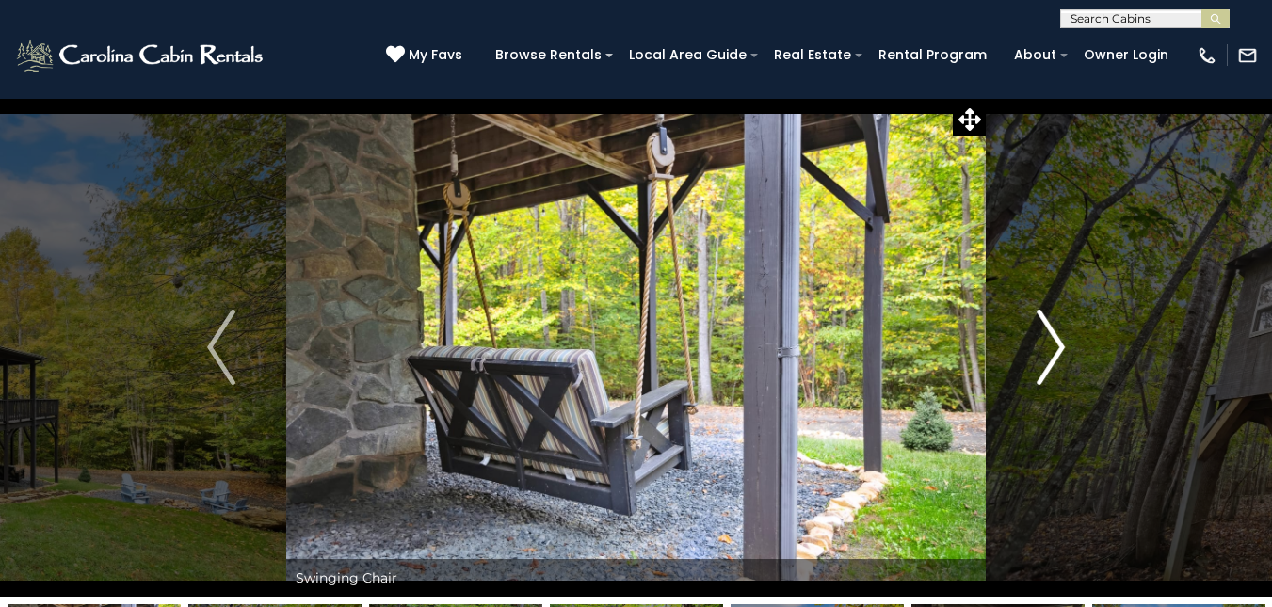
click at [1057, 342] on img "Next" at bounding box center [1051, 347] width 28 height 75
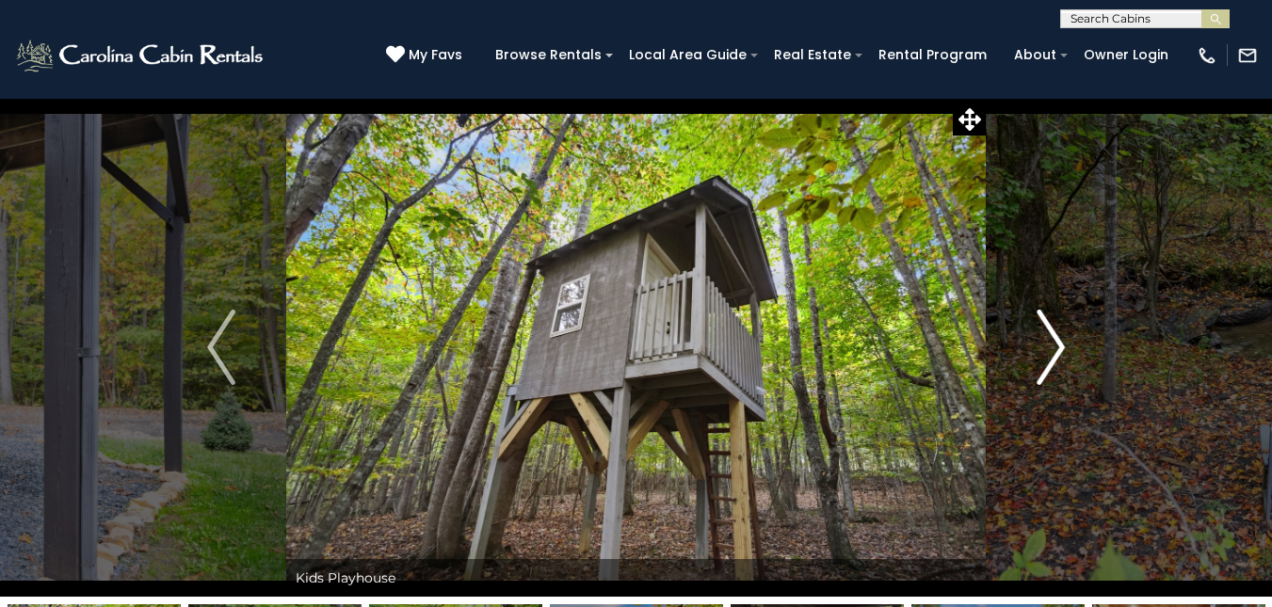
click at [1057, 342] on img "Next" at bounding box center [1051, 347] width 28 height 75
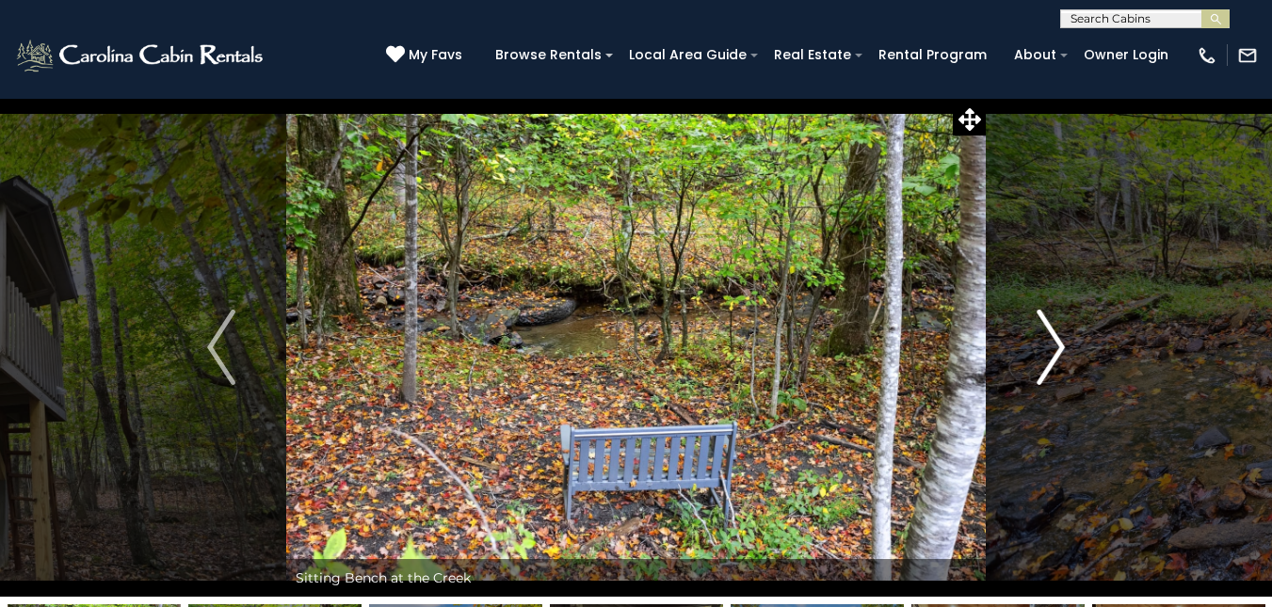
click at [1057, 342] on img "Next" at bounding box center [1051, 347] width 28 height 75
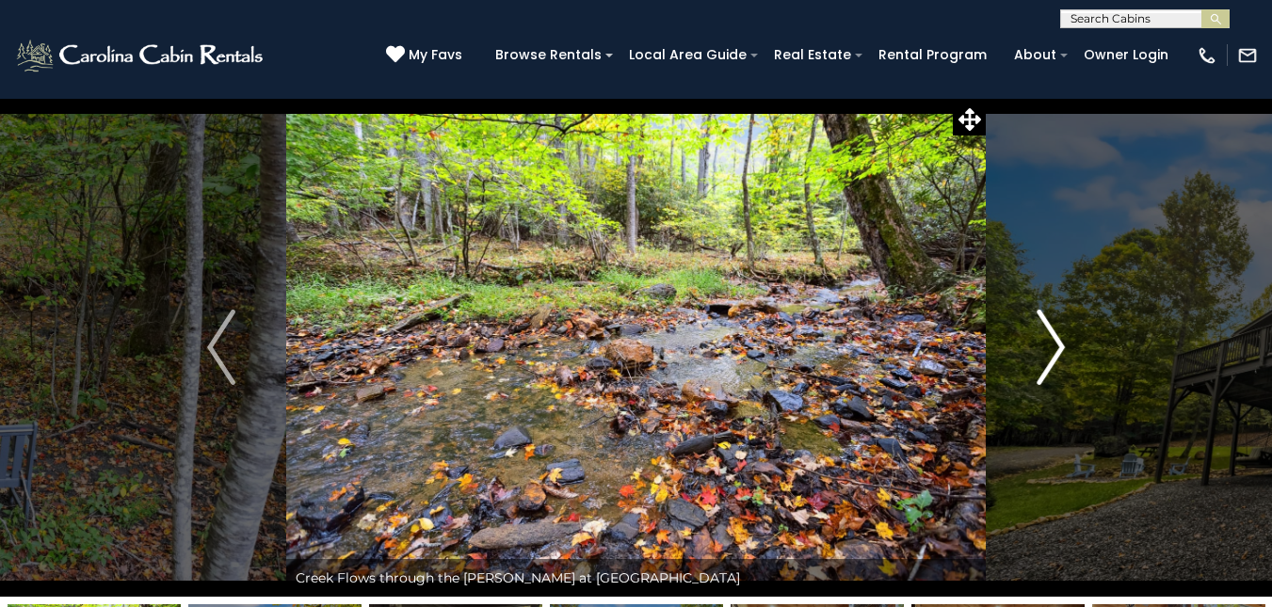
click at [1057, 342] on img "Next" at bounding box center [1051, 347] width 28 height 75
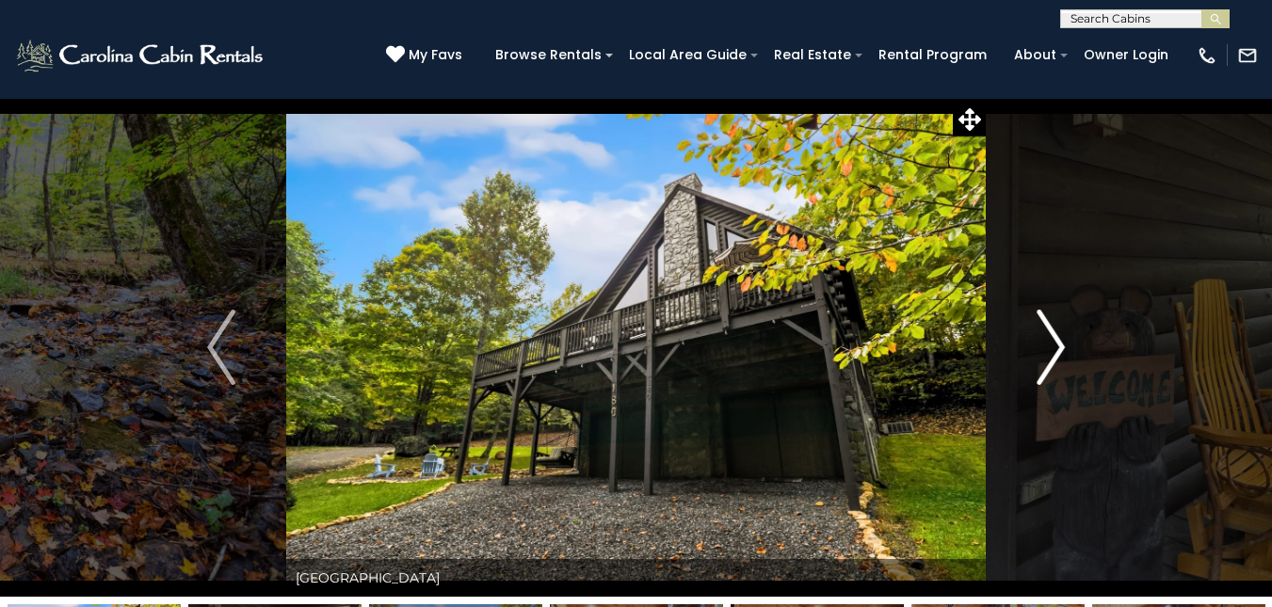
click at [1057, 342] on img "Next" at bounding box center [1051, 347] width 28 height 75
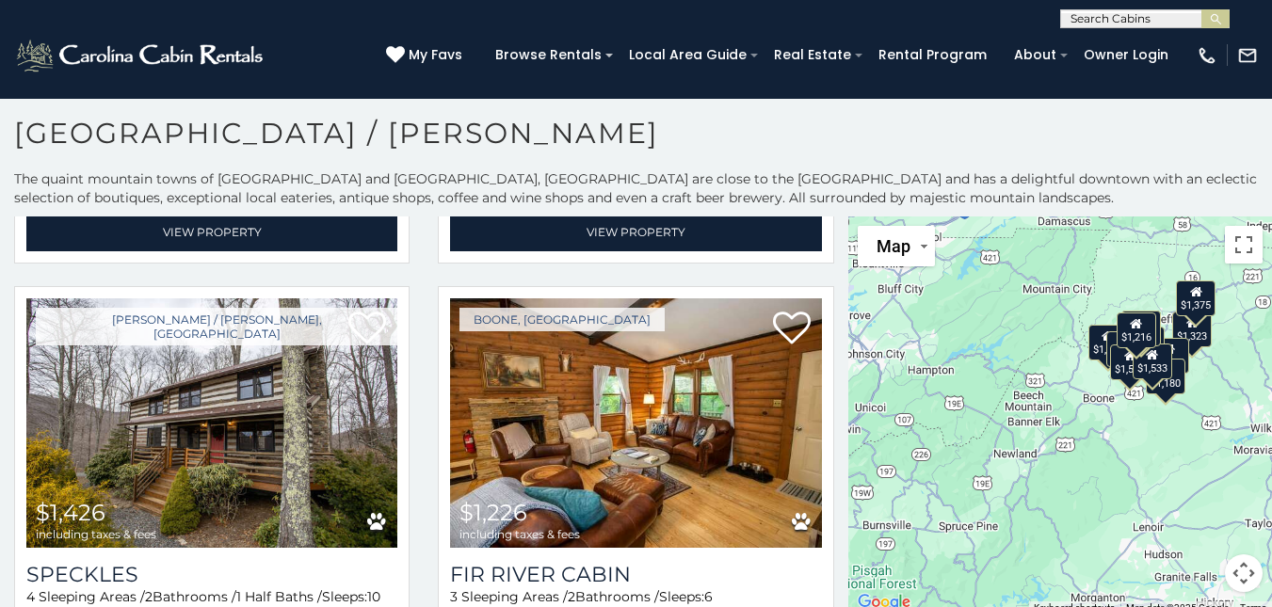
scroll to position [1687, 0]
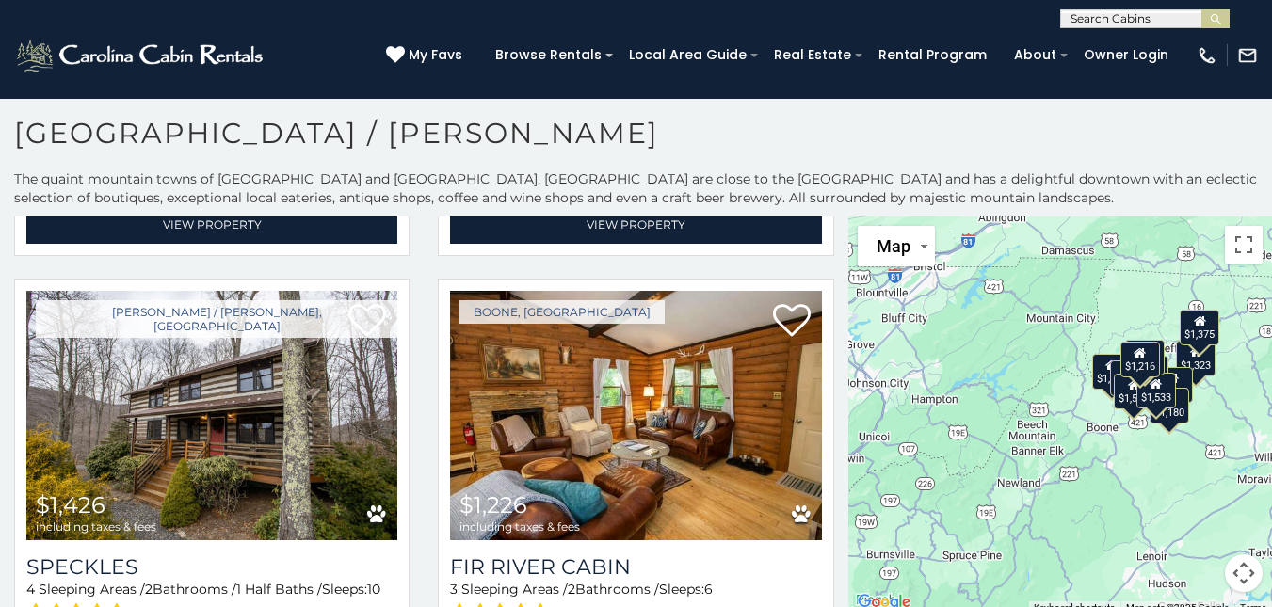
drag, startPoint x: 844, startPoint y: 467, endPoint x: 847, endPoint y: 498, distance: 31.3
click at [848, 498] on div "$2,032 $1,216 $1,323 $1,093 $1,311 $1,360 $1,375 $1,377 $1,426 $1,226 $1,572 $1…" at bounding box center [1060, 416] width 424 height 398
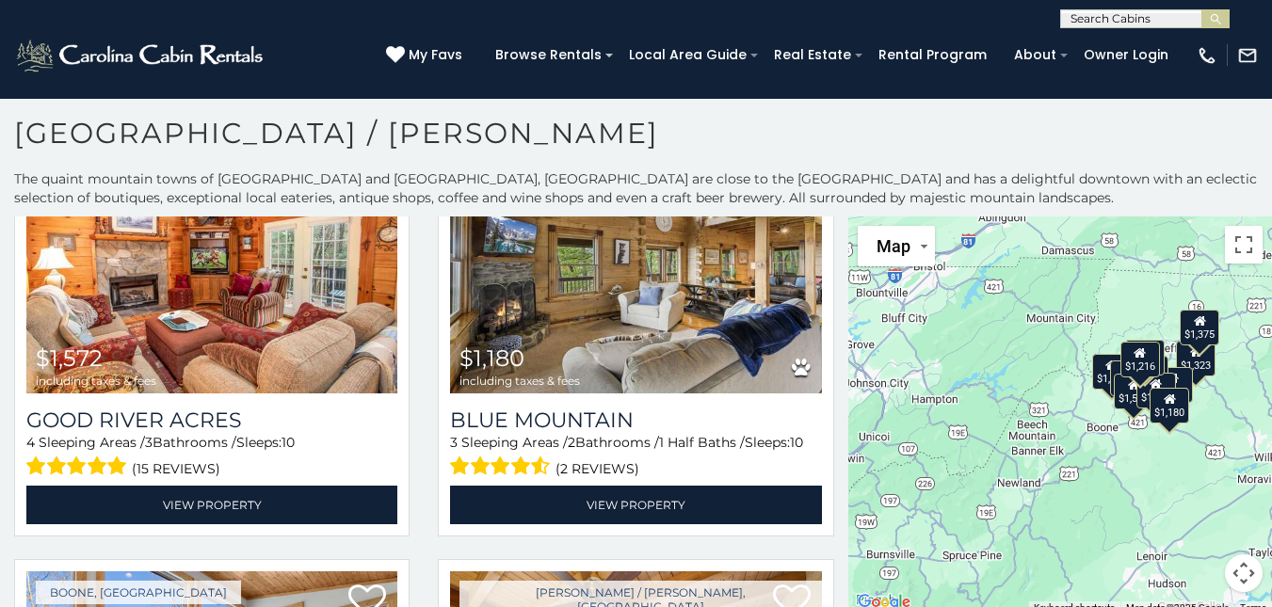
scroll to position [2595, 0]
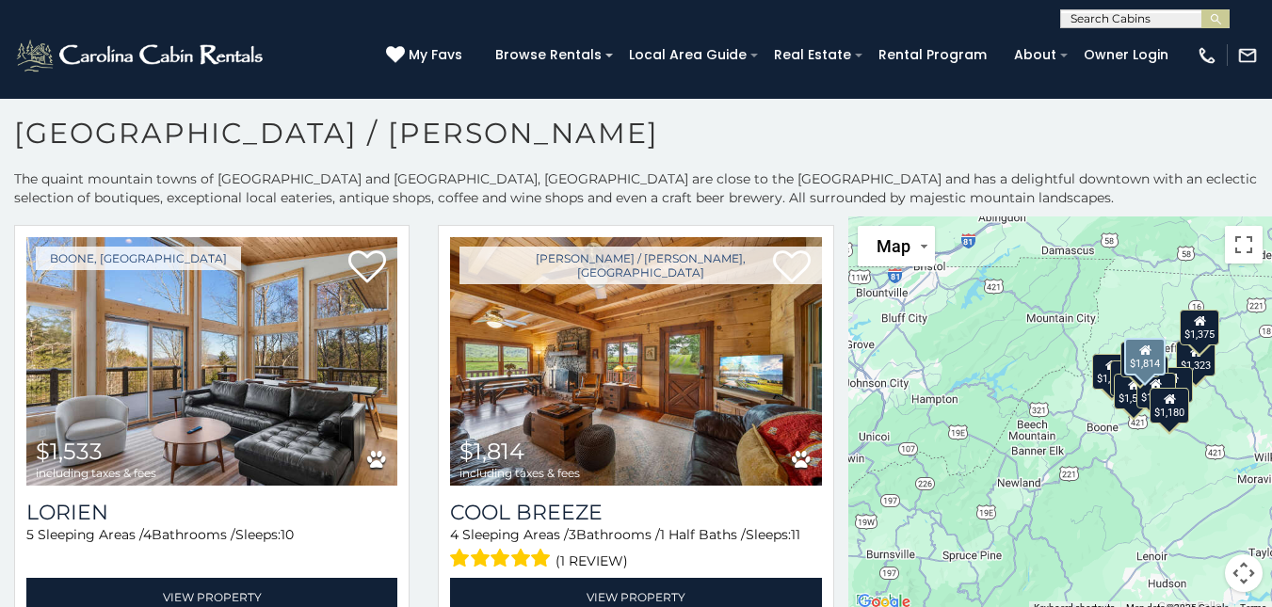
click at [830, 575] on div "Boone / Todd, NC $1,814 including taxes & fees Cool Breeze 4 Sleeping Areas / 3…" at bounding box center [636, 432] width 424 height 415
